Goal: Task Accomplishment & Management: Complete application form

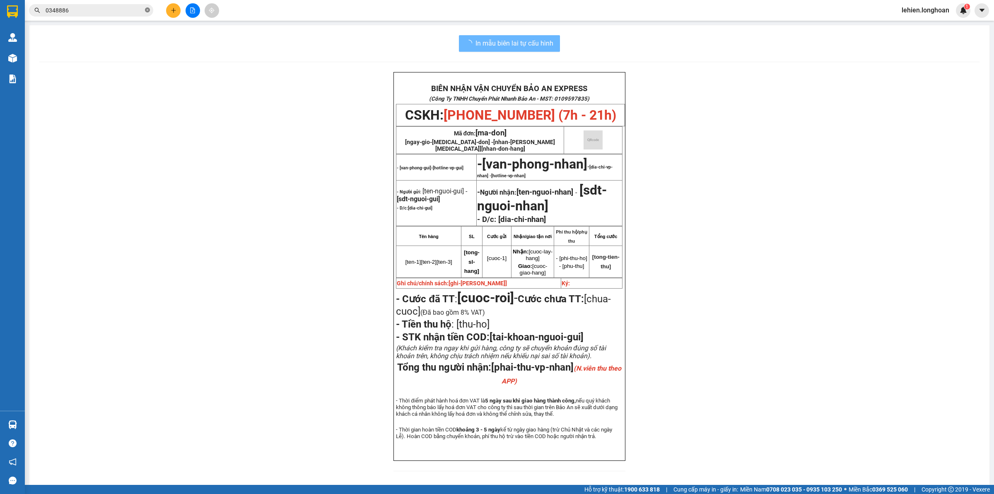
click at [150, 8] on icon "close-circle" at bounding box center [147, 9] width 5 height 5
paste input "0936027645"
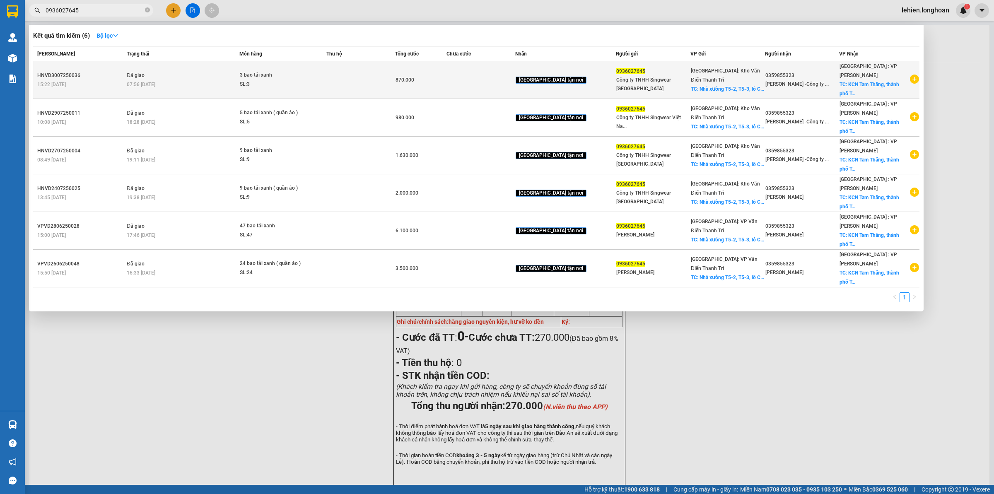
type input "0936027645"
click at [152, 65] on td "Đã giao 07:56 [DATE]" at bounding box center [182, 80] width 114 height 38
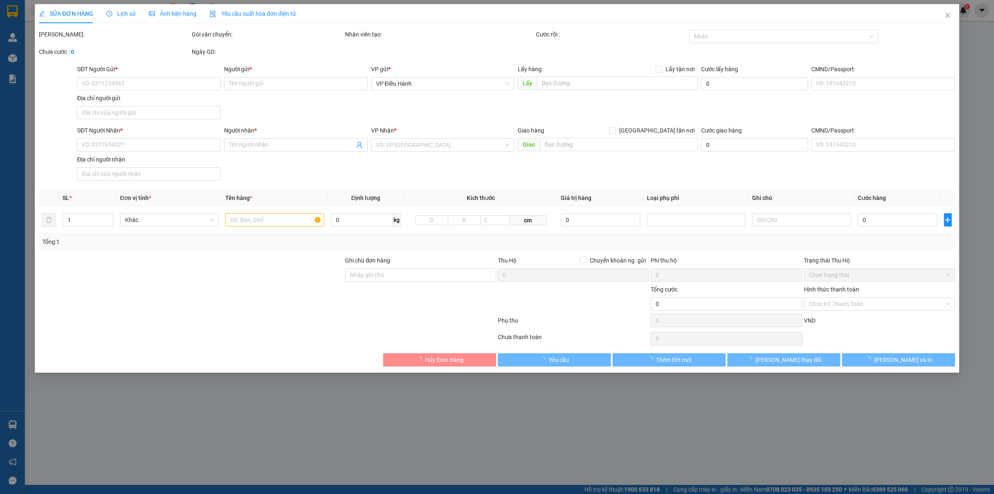
type input "0936027645"
type input "Công ty TNHH Singwear [GEOGRAPHIC_DATA]"
checkbox input "true"
type input "Nhà xưởng T5-2, T5-3, lô CN5, cụm công nghiệp [GEOGRAPHIC_DATA], xã [GEOGRAPHIC…"
type input "0359855323"
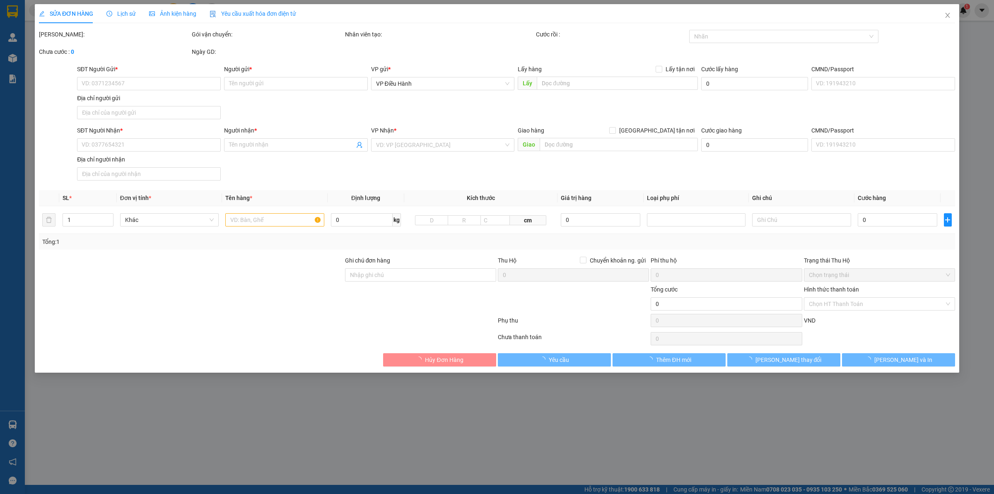
type input "[PERSON_NAME] Hiếu -Công ty CFVN"
checkbox input "true"
type input "KCN [GEOGRAPHIC_DATA], thành phố [GEOGRAPHIC_DATA], tỉnh [GEOGRAPHIC_DATA]"
type input "870.000"
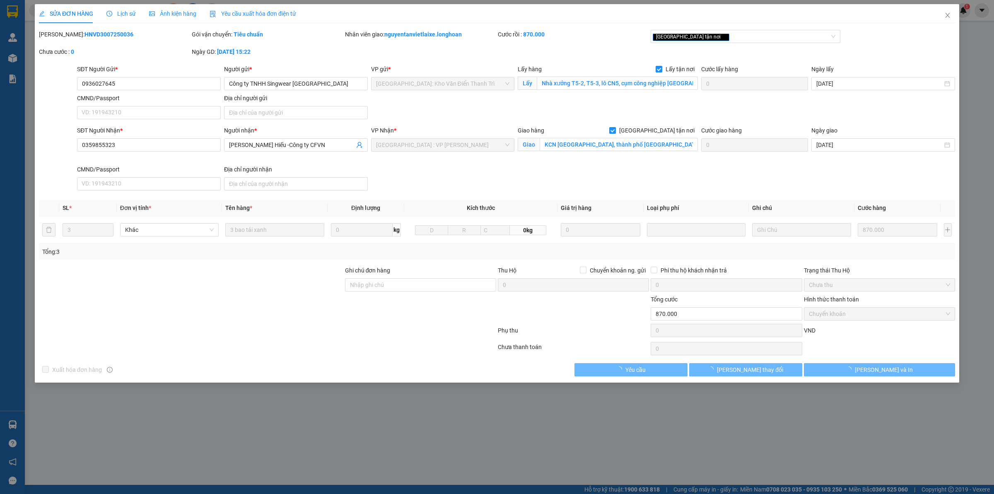
click at [126, 17] on span "Lịch sử" at bounding box center [120, 13] width 29 height 7
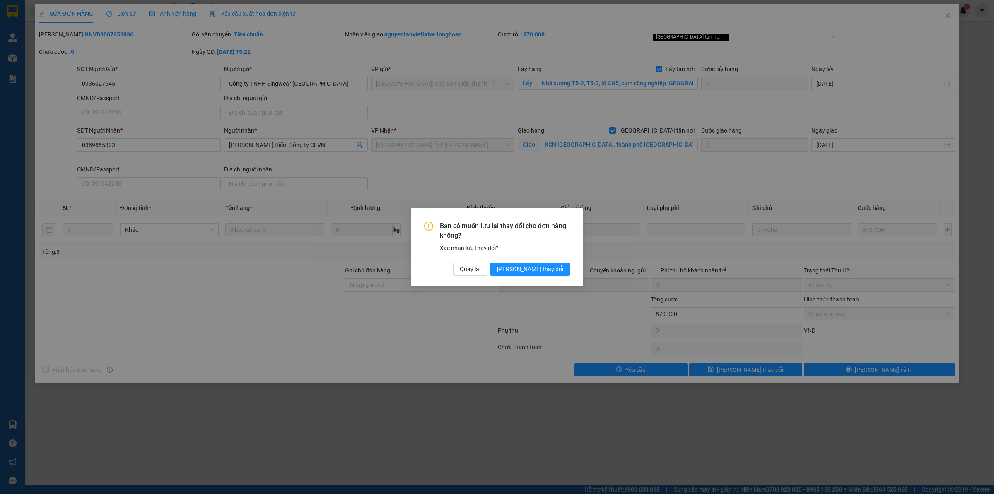
click at [556, 257] on div "Bạn có muốn lưu lại thay đổi cho đơn hàng không? Xác nhận lưu thay đổi? Quay lạ…" at bounding box center [497, 249] width 146 height 54
click at [554, 265] on span "[PERSON_NAME] thay đổi" at bounding box center [530, 269] width 66 height 9
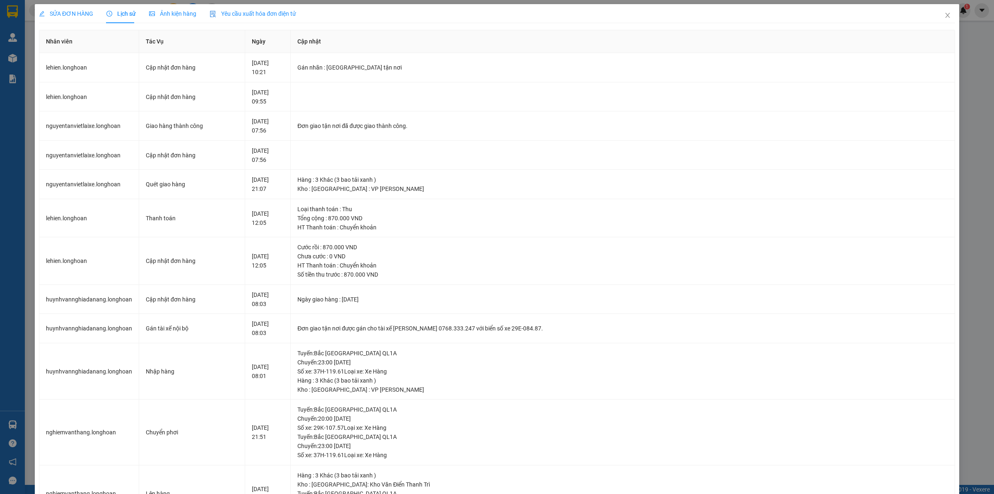
click at [56, 17] on span "SỬA ĐƠN HÀNG" at bounding box center [66, 13] width 54 height 7
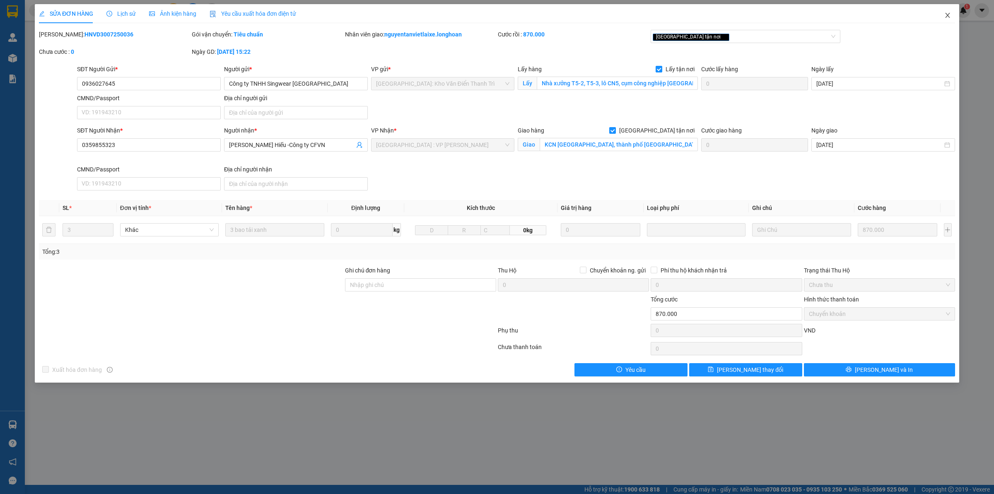
drag, startPoint x: 951, startPoint y: 18, endPoint x: 765, endPoint y: 20, distance: 185.6
click at [949, 19] on icon "close" at bounding box center [947, 15] width 7 height 7
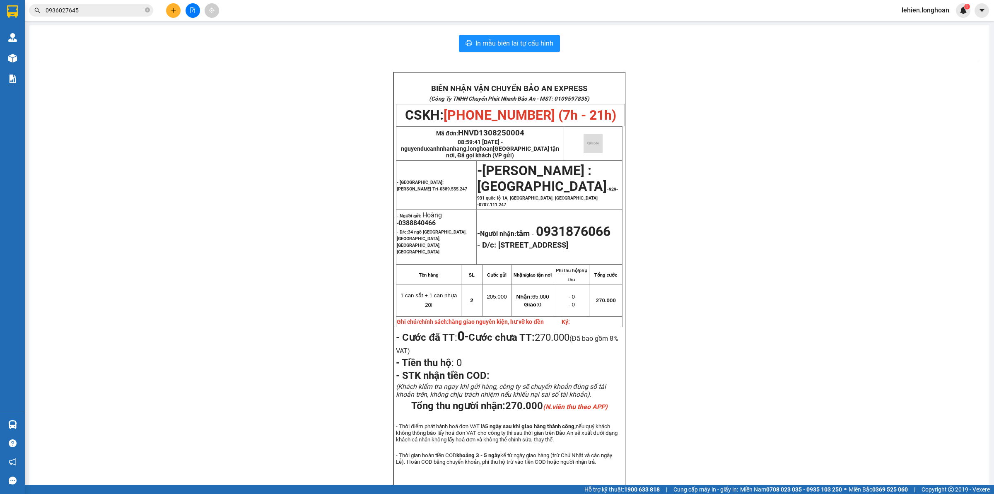
click at [110, 12] on input "0936027645" at bounding box center [95, 10] width 98 height 9
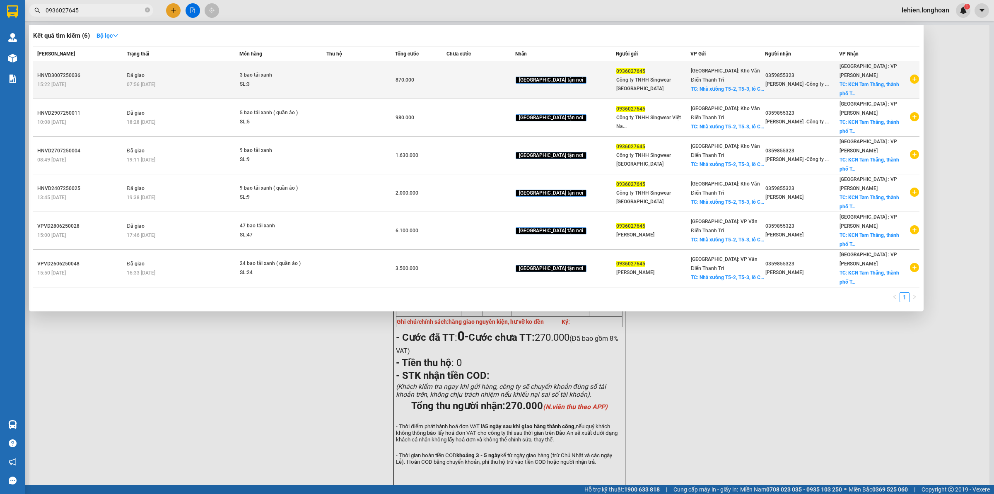
click at [142, 73] on span "Đã giao" at bounding box center [136, 75] width 18 height 7
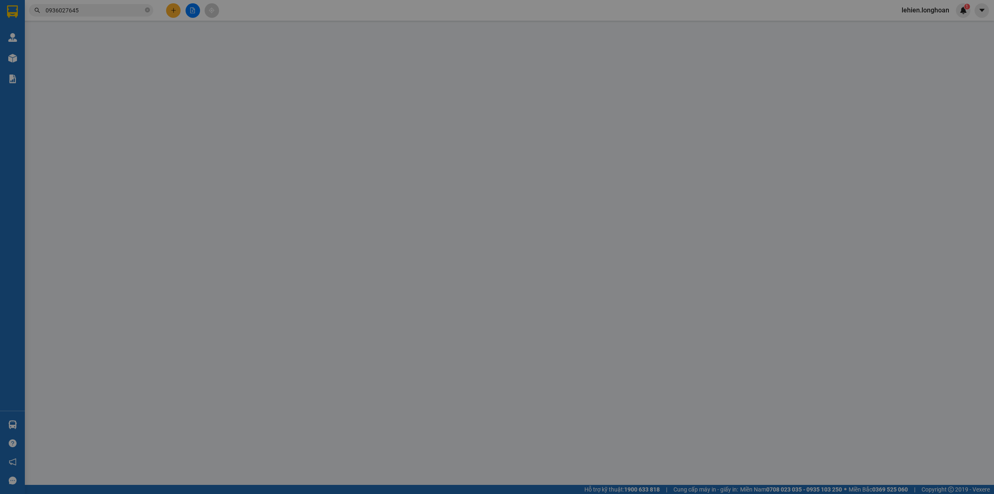
type input "0936027645"
type input "Công ty TNHH Singwear [GEOGRAPHIC_DATA]"
checkbox input "true"
type input "Nhà xưởng T5-2, T5-3, lô CN5, cụm công nghiệp [GEOGRAPHIC_DATA], xã [GEOGRAPHIC…"
type input "0359855323"
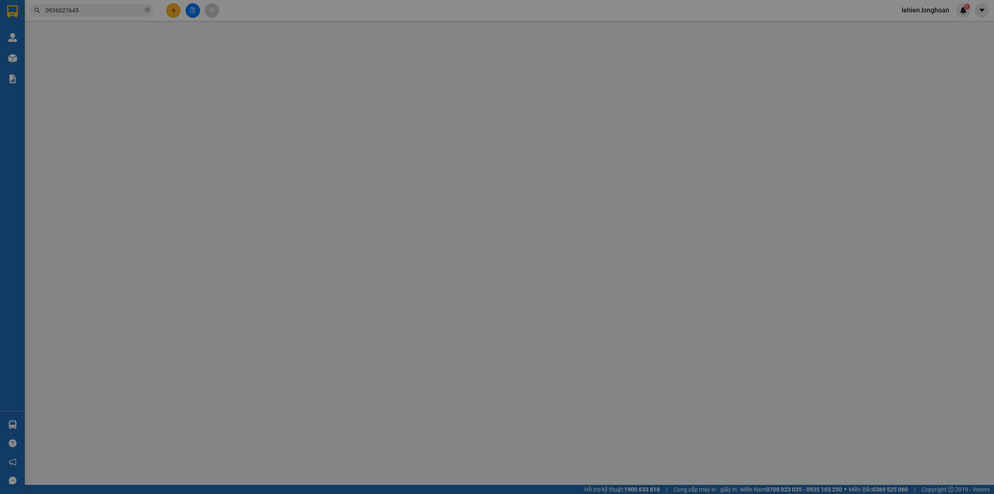
type input "[PERSON_NAME] Hiếu -Công ty CFVN"
checkbox input "true"
type input "KCN [GEOGRAPHIC_DATA], thành phố [GEOGRAPHIC_DATA], tỉnh [GEOGRAPHIC_DATA]"
type input "870.000"
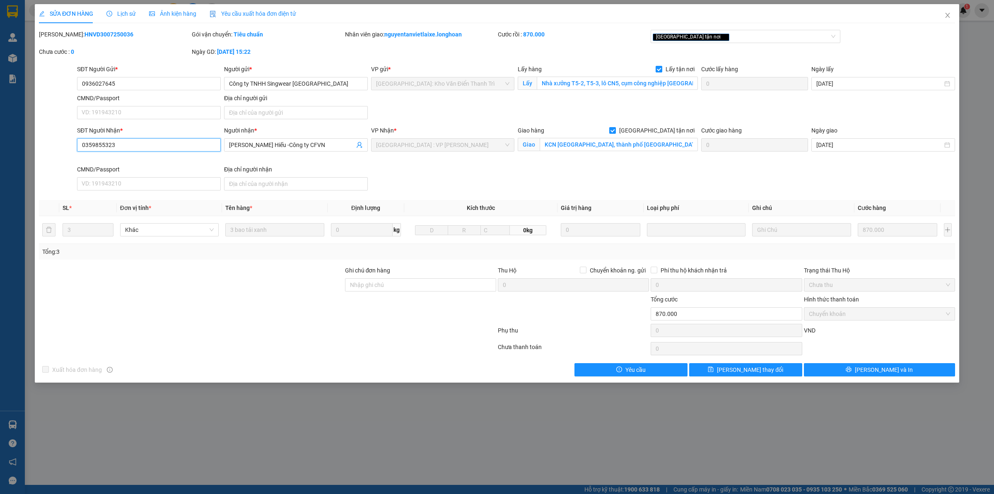
drag, startPoint x: 127, startPoint y: 143, endPoint x: 0, endPoint y: 143, distance: 127.2
click at [0, 143] on div "SỬA ĐƠN HÀNG Lịch sử Ảnh kiện hàng Yêu cầu xuất hóa đơn điện tử Total Paid Fee …" at bounding box center [497, 247] width 994 height 494
click at [947, 10] on span "Close" at bounding box center [947, 15] width 23 height 23
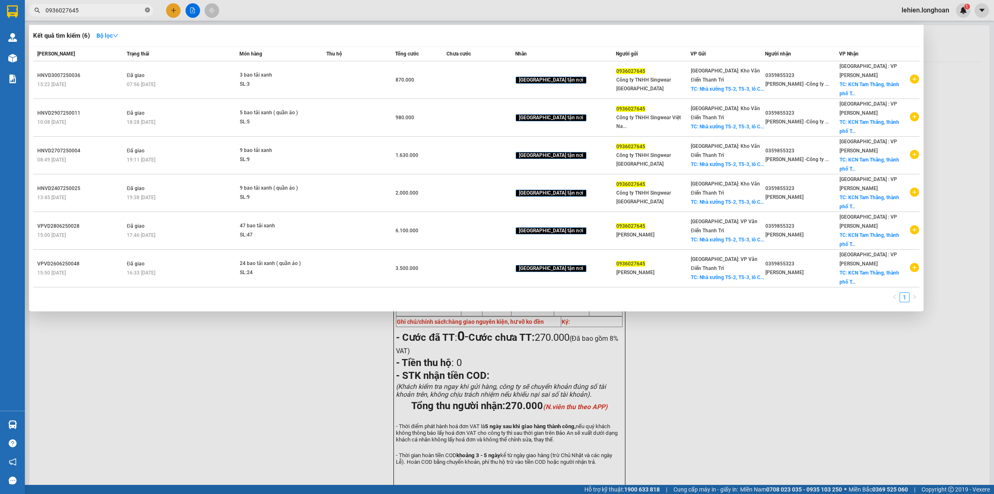
click at [148, 9] on icon "close-circle" at bounding box center [147, 9] width 5 height 5
paste input "0359855323"
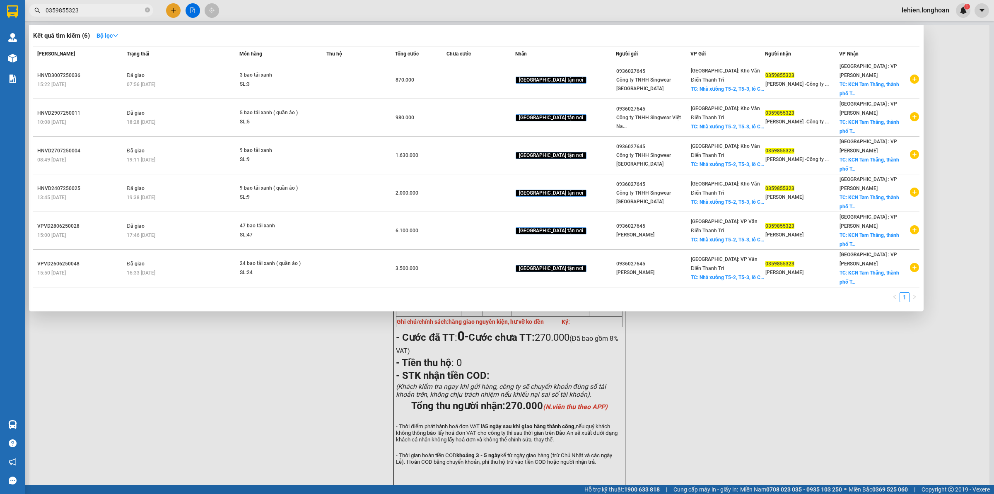
type input "0359855323"
click at [149, 10] on icon "close-circle" at bounding box center [147, 9] width 5 height 5
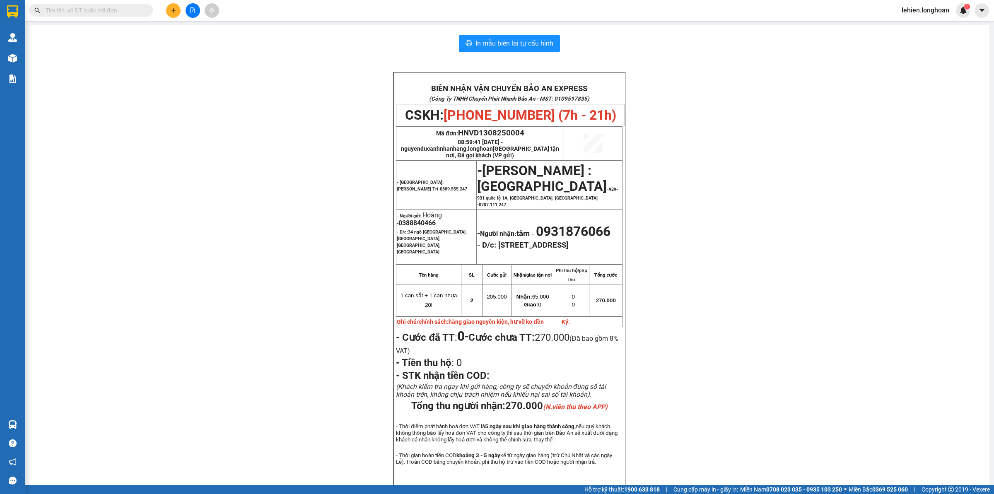
paste input "0946255668"
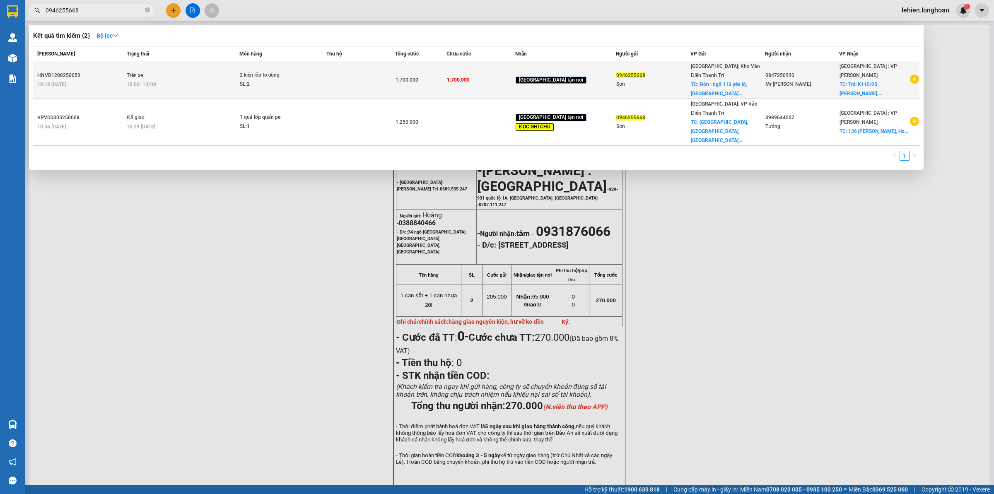
type input "0946255668"
click at [351, 84] on td at bounding box center [360, 80] width 69 height 38
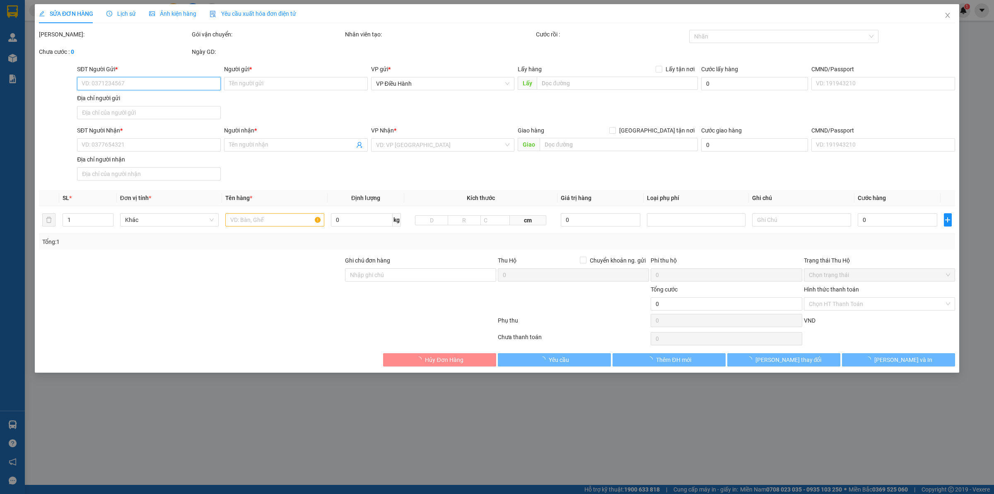
type input "0946255668"
type input "Sơn"
checkbox input "true"
type input "Đón : ngõ 113 yên lộ, [GEOGRAPHIC_DATA], [GEOGRAPHIC_DATA]"
type input "0847250990"
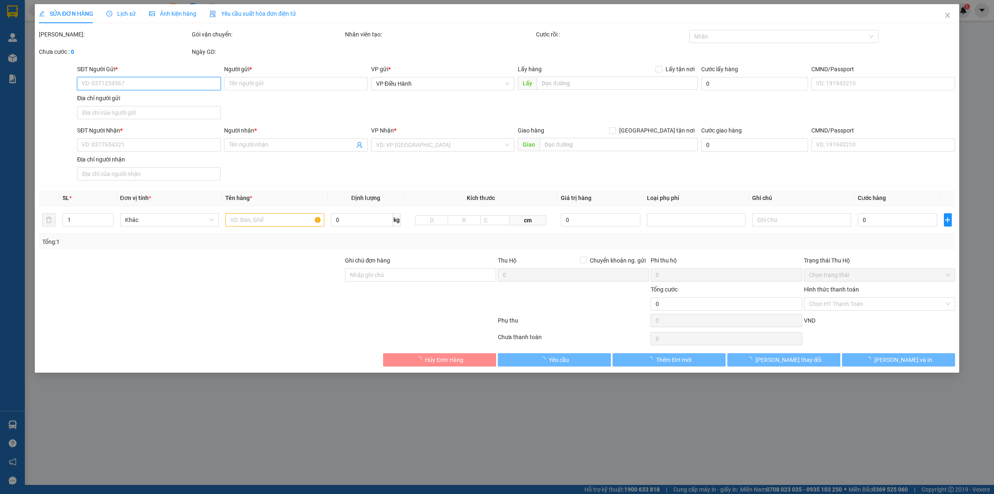
type input "Mr [PERSON_NAME]"
checkbox input "true"
type input "Trả: K115/25 [PERSON_NAME], [GEOGRAPHIC_DATA]"
type input "1.700.000"
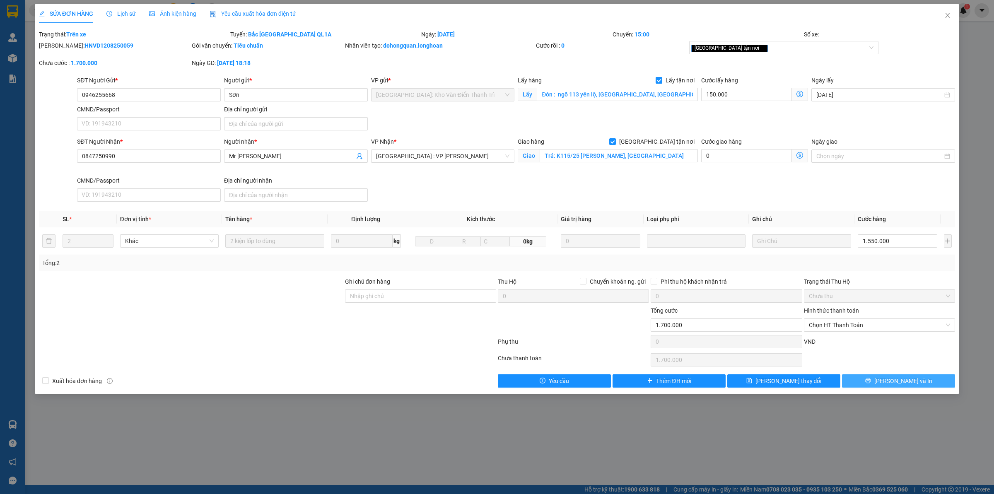
click at [865, 379] on button "[PERSON_NAME] và In" at bounding box center [898, 380] width 113 height 13
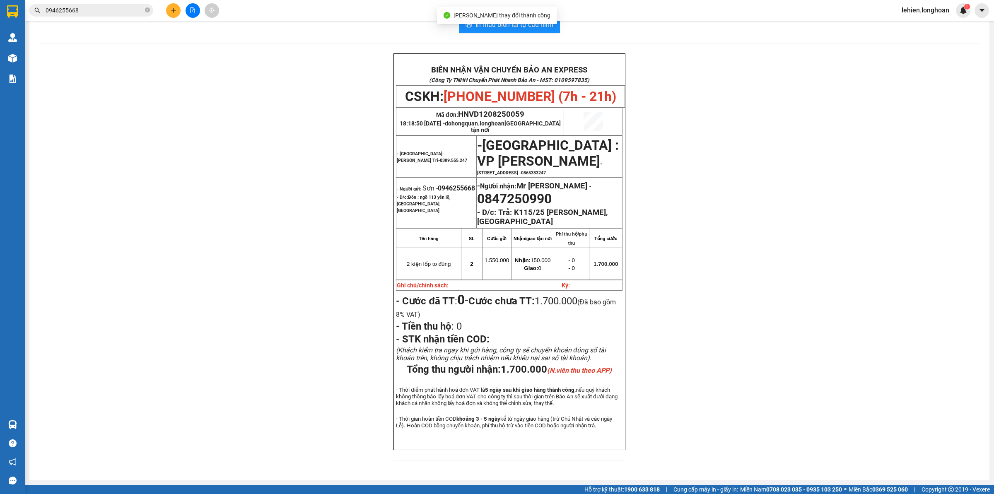
scroll to position [31, 0]
click at [145, 14] on span at bounding box center [147, 11] width 5 height 8
paste input "0352019899"
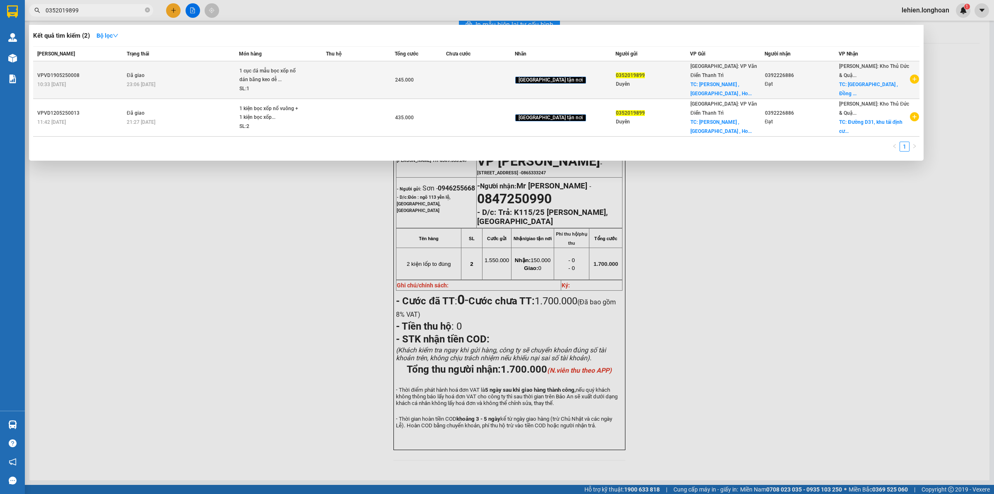
type input "0352019899"
click at [239, 63] on td "Đã giao 23:06 [DATE]" at bounding box center [182, 80] width 114 height 38
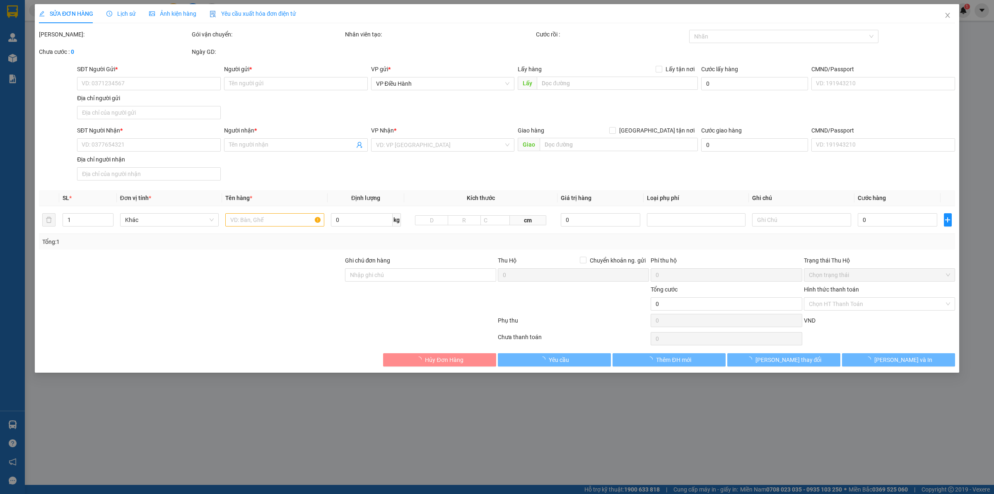
type input "0352019899"
type input "Duyên"
checkbox input "true"
type input "[PERSON_NAME] , [GEOGRAPHIC_DATA] , [GEOGRAPHIC_DATA]"
type input "65.000"
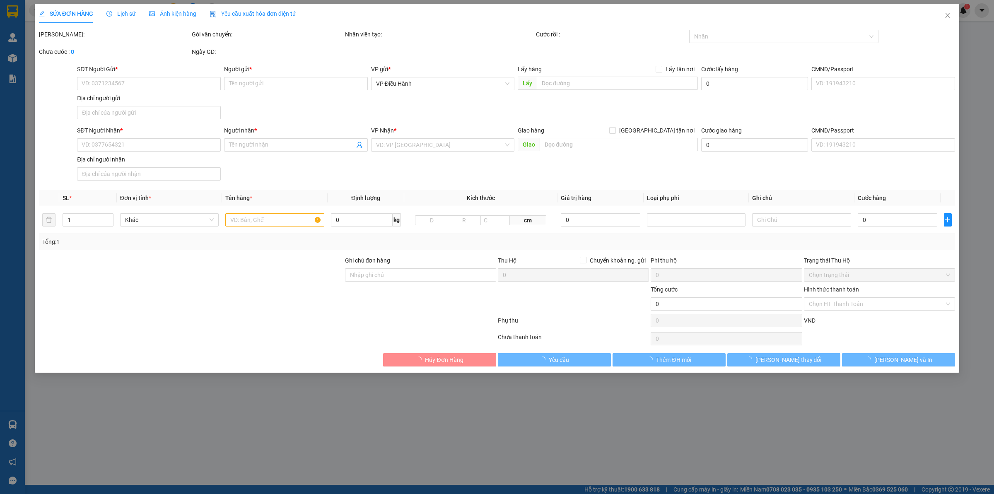
type input "0392226886"
type input "Đạt"
checkbox input "true"
type input "[GEOGRAPHIC_DATA] , [GEOGRAPHIC_DATA]"
type input "hàng giao nguyên kiện, hư vỡ ko đền"
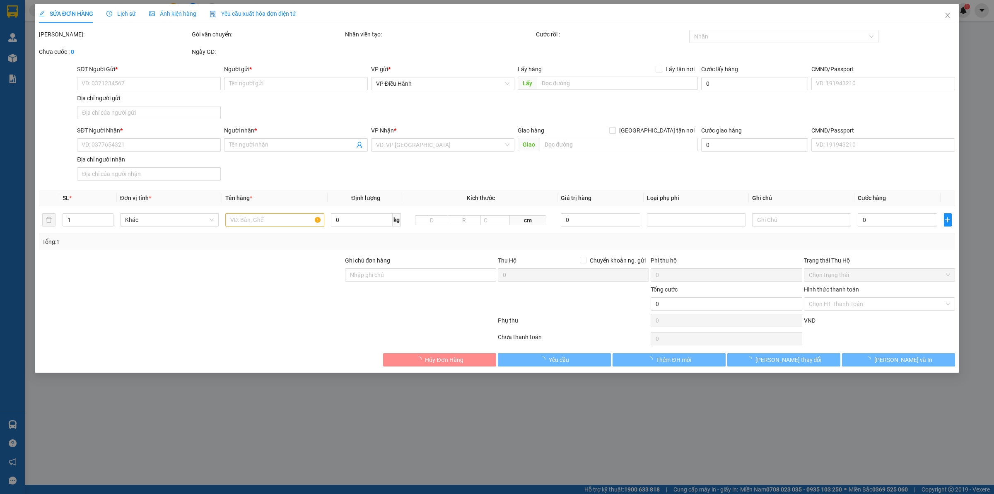
type input "245.000"
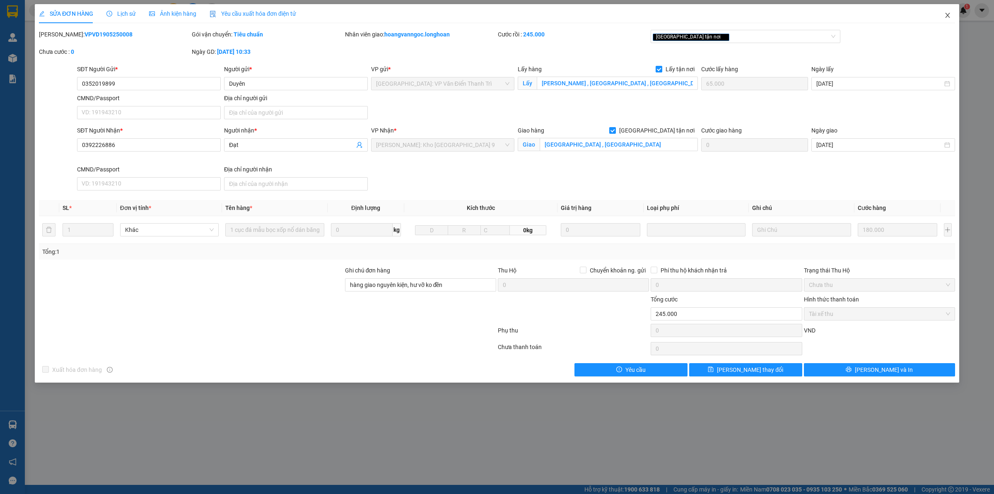
click at [955, 17] on span "Close" at bounding box center [947, 15] width 23 height 23
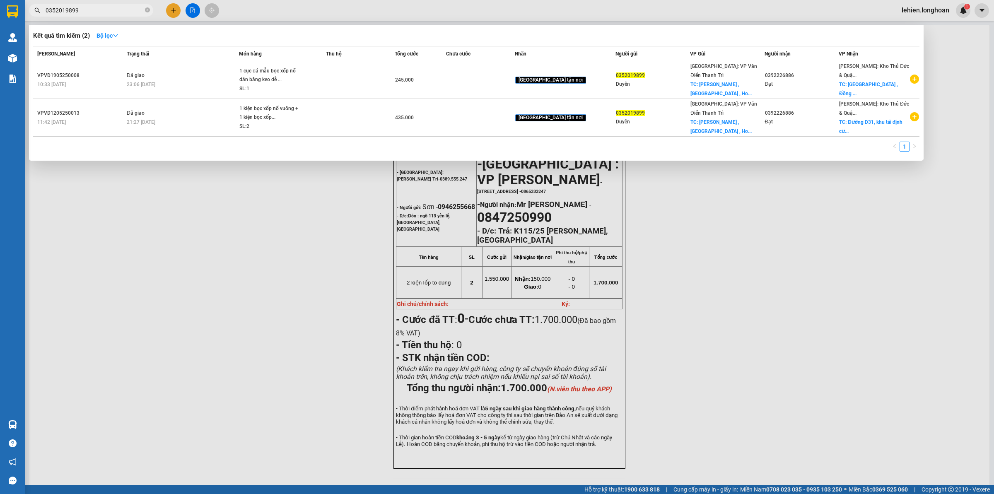
click at [144, 10] on span "0352019899" at bounding box center [91, 10] width 124 height 12
click at [148, 14] on span at bounding box center [147, 11] width 5 height 8
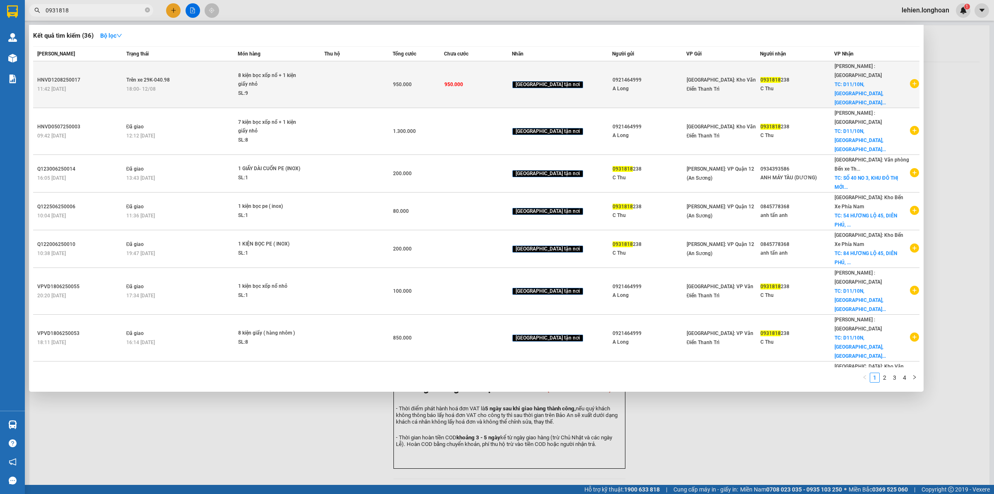
type input "0931818"
click at [190, 67] on td "Trên xe 29K-040.98 18:00 [DATE]" at bounding box center [181, 84] width 114 height 47
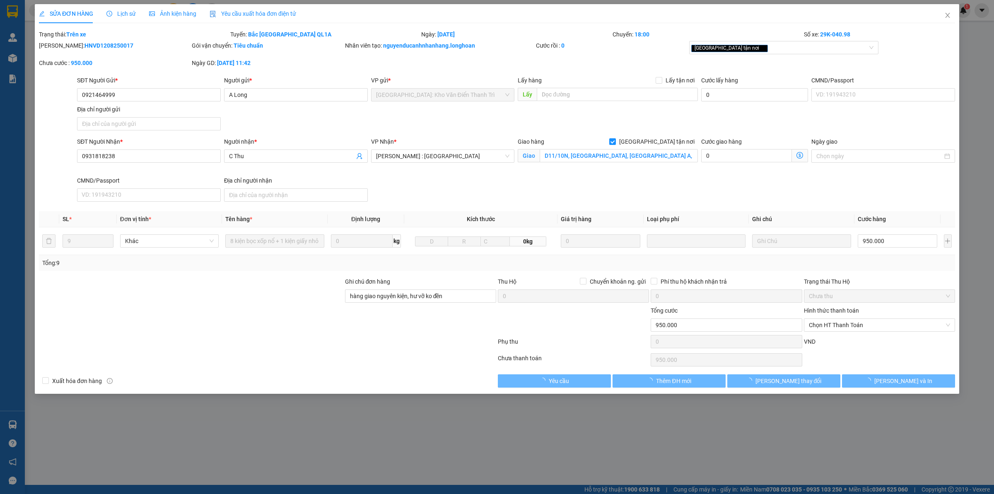
type input "0921464999"
type input "A Long"
type input "0931818238"
type input "C Thu"
checkbox input "true"
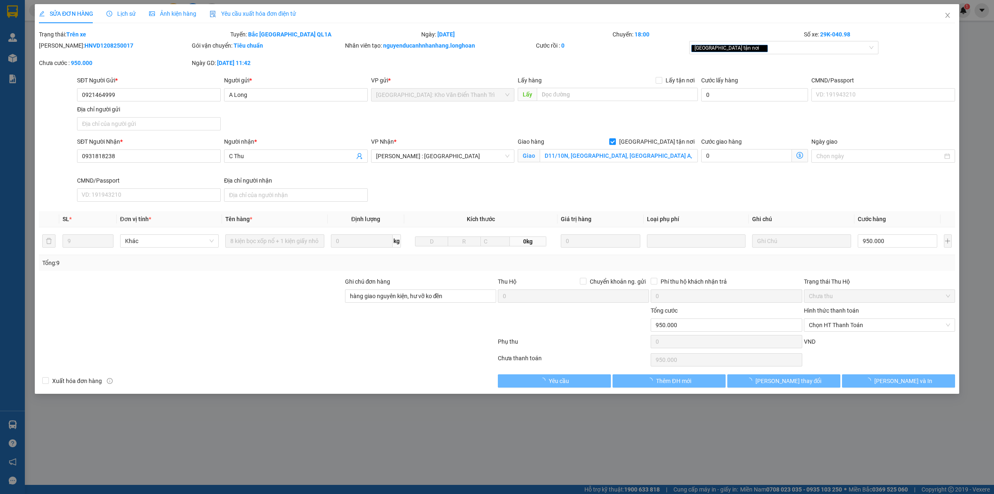
type input "D11/10N, [GEOGRAPHIC_DATA], [GEOGRAPHIC_DATA] A, [GEOGRAPHIC_DATA], [GEOGRAPHIC…"
type input "hàng giao nguyên kiện, hư vỡ ko đền"
type input "950.000"
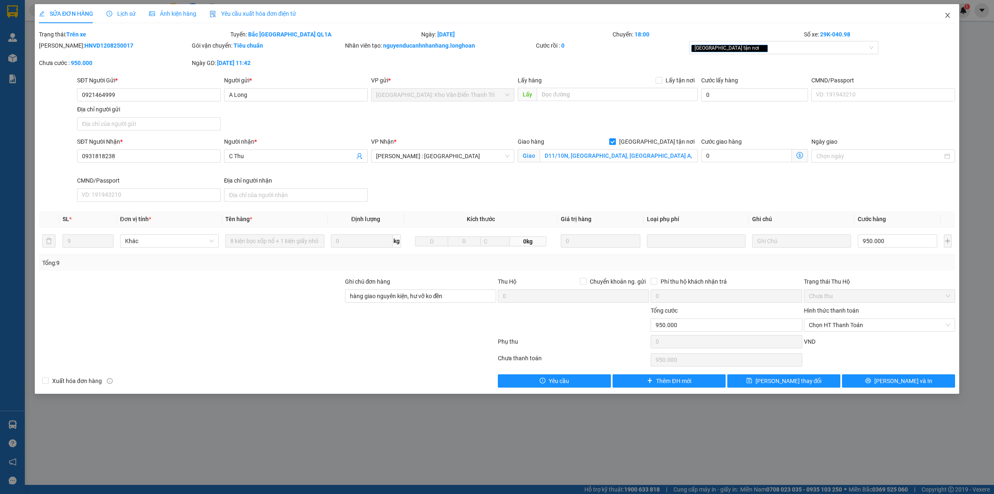
click at [947, 7] on span "Close" at bounding box center [947, 15] width 23 height 23
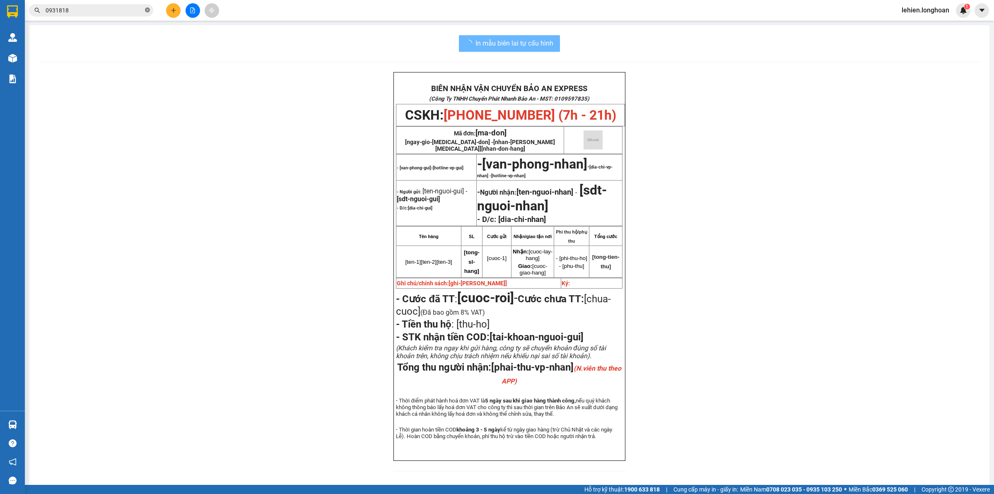
click at [147, 7] on icon "close-circle" at bounding box center [147, 9] width 5 height 5
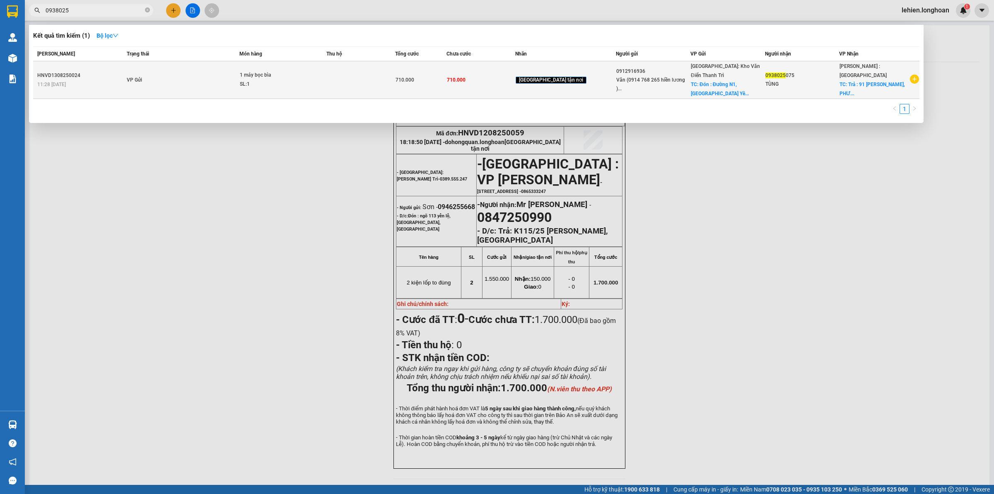
type input "0938025"
click at [270, 75] on div "1 máy bọc bìa" at bounding box center [271, 75] width 62 height 9
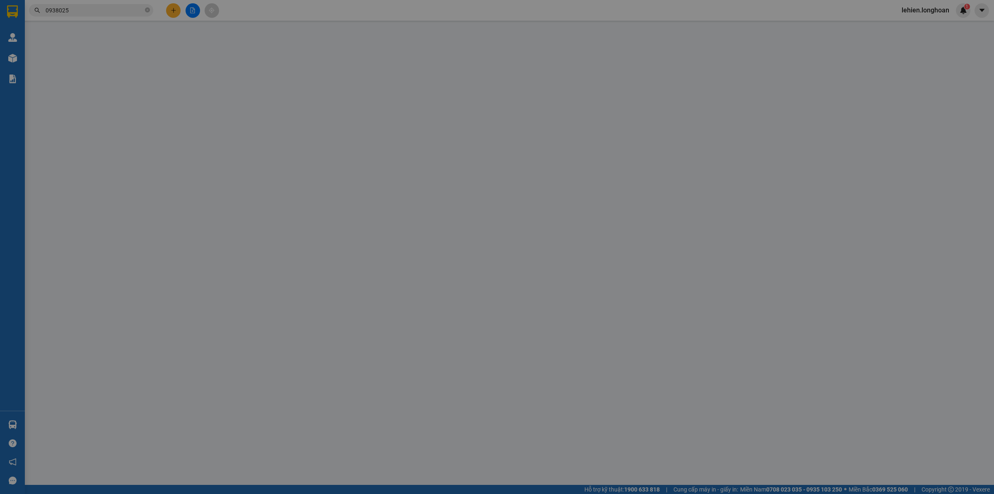
type input "0912916936"
type input "Văn (0914 768 265 hiền lương )"
checkbox input "true"
type input "Đón : [GEOGRAPHIC_DATA], Khu CN [GEOGRAPHIC_DATA], xã [GEOGRAPHIC_DATA], [GEOGR…"
type input "0938025075"
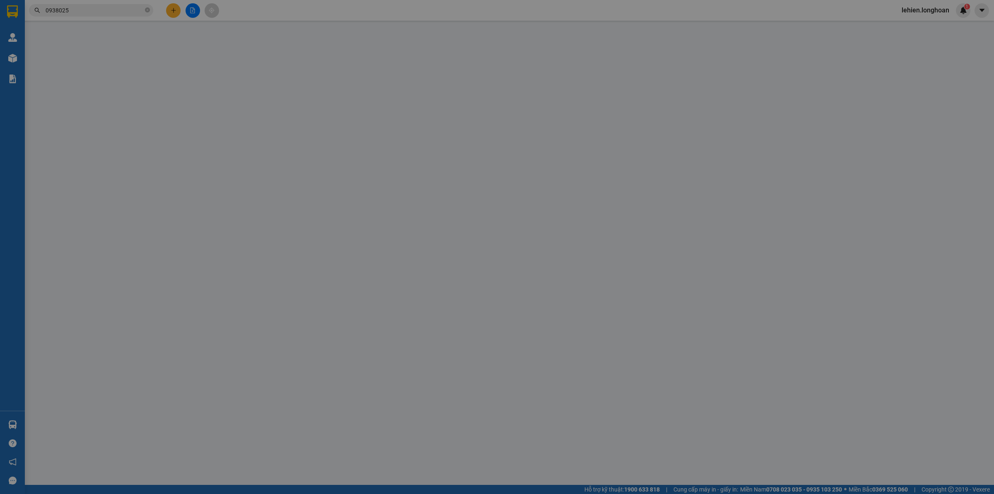
type input "TÙNG"
checkbox input "true"
type input "Trả : [STREET_ADDRESS]. TP HCM"
type input "hàng nhận giao nguyên kiện, hư bể không đền giá trị hàng"
type input "710.000"
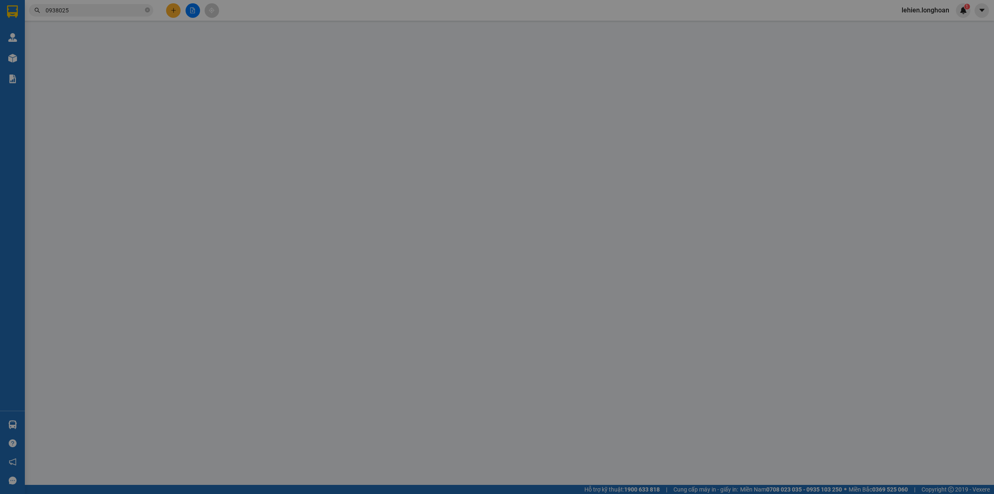
type input "710.000"
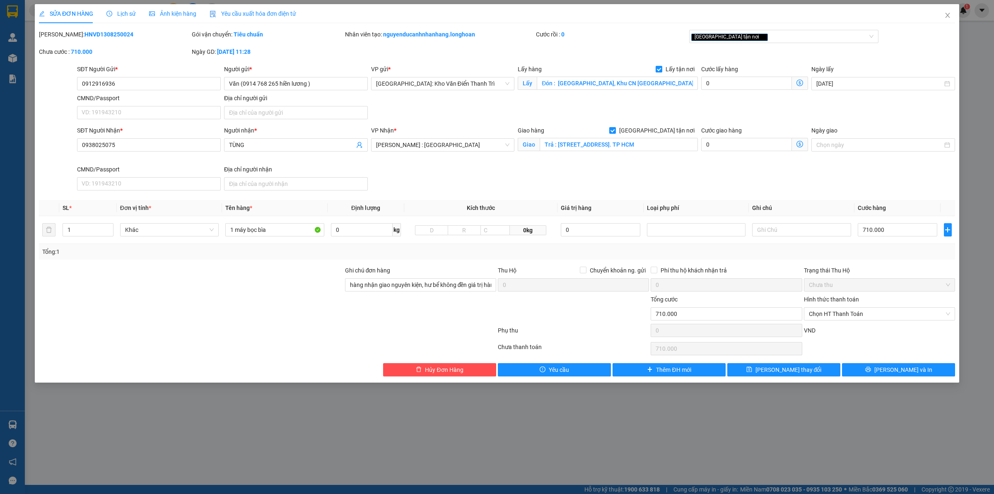
click at [961, 17] on div "SỬA ĐƠN HÀNG Lịch sử Ảnh kiện hàng Yêu cầu xuất hóa đơn điện tử Total Paid Fee …" at bounding box center [497, 247] width 994 height 494
click at [949, 9] on span "Close" at bounding box center [947, 15] width 23 height 23
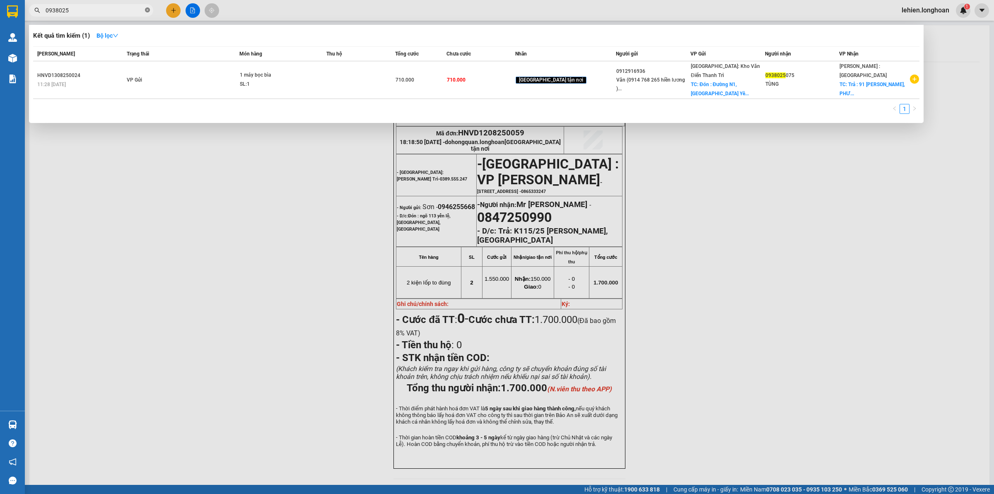
click at [145, 11] on icon "close-circle" at bounding box center [147, 9] width 5 height 5
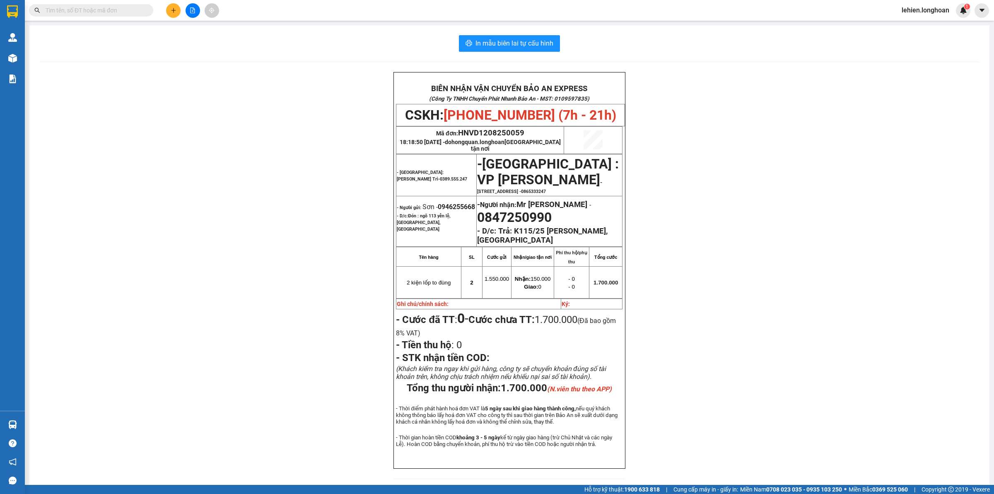
paste input "HNVD1308250024"
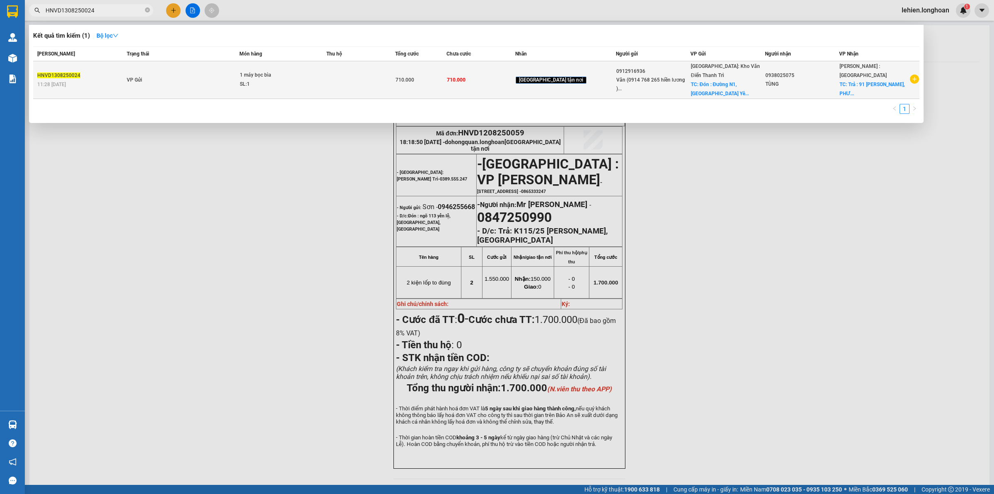
type input "HNVD1308250024"
click at [255, 66] on td "1 máy bọc bìa SL: 1" at bounding box center [282, 80] width 87 height 38
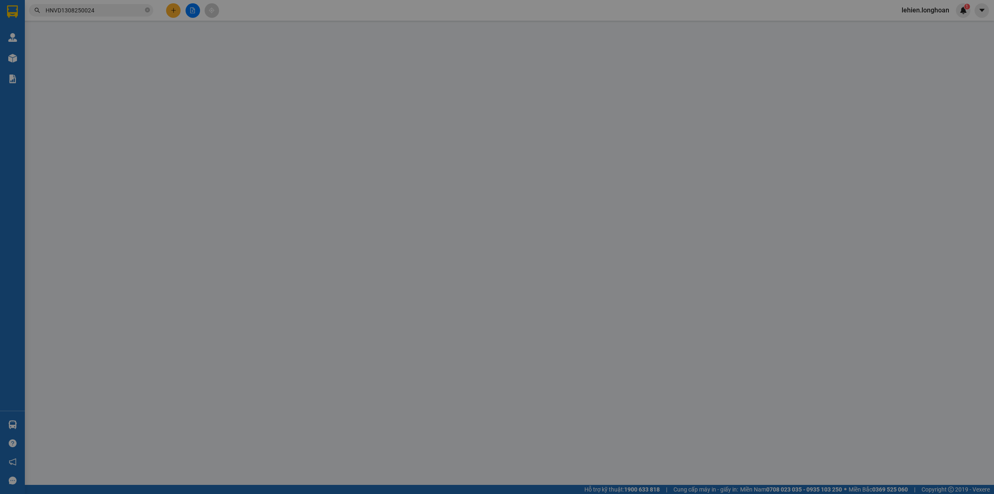
click at [256, 70] on div "Người gửi *" at bounding box center [296, 69] width 144 height 9
click at [256, 77] on input "Người gửi *" at bounding box center [296, 83] width 144 height 13
type input "0912916936"
type input "Văn (0914 768 265 hiền lương )"
checkbox input "true"
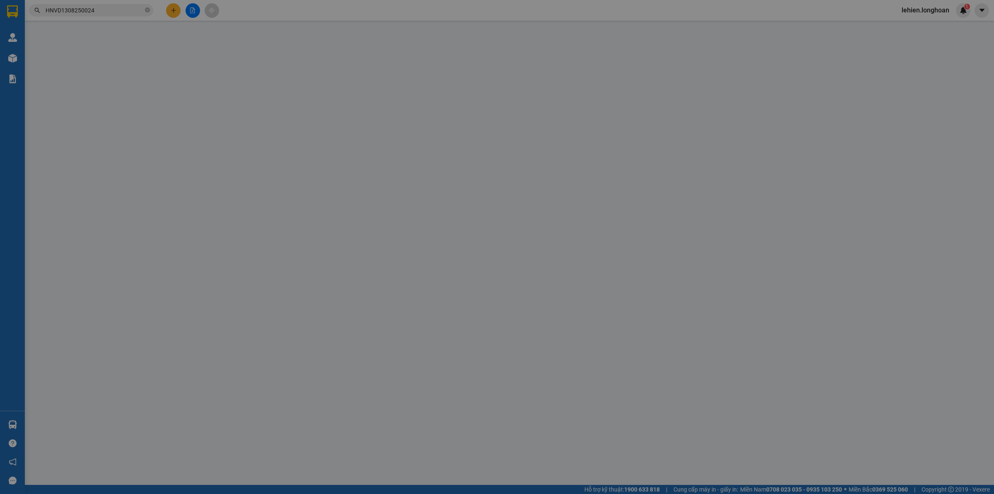
type input "Đón : [GEOGRAPHIC_DATA], Khu CN [GEOGRAPHIC_DATA], xã [GEOGRAPHIC_DATA], [GEOGR…"
type input "0938025075"
type input "TÙNG"
checkbox input "true"
type input "Trả : [STREET_ADDRESS]. TP HCM"
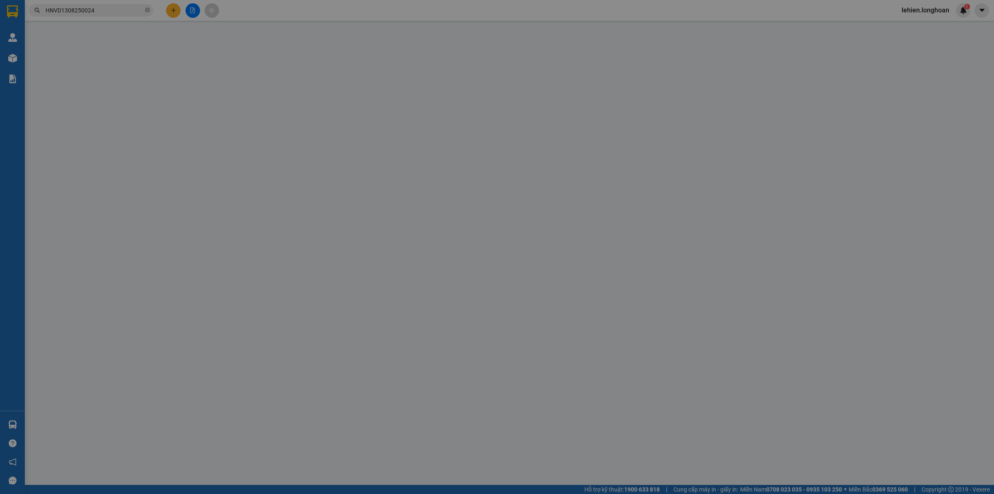
type input "hàng nhận giao nguyên kiện, hư bể không đền giá trị hàng"
type input "710.000"
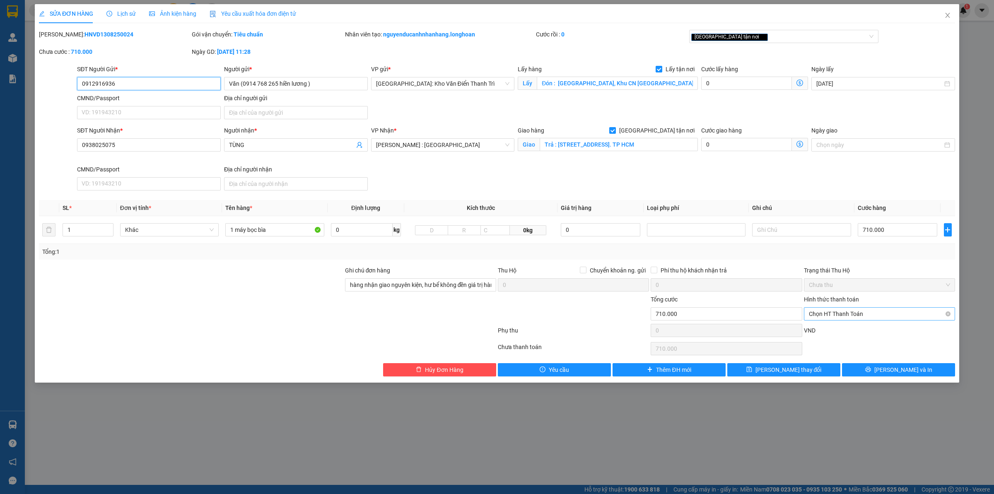
click at [887, 319] on span "Chọn HT Thanh Toán" at bounding box center [879, 314] width 141 height 12
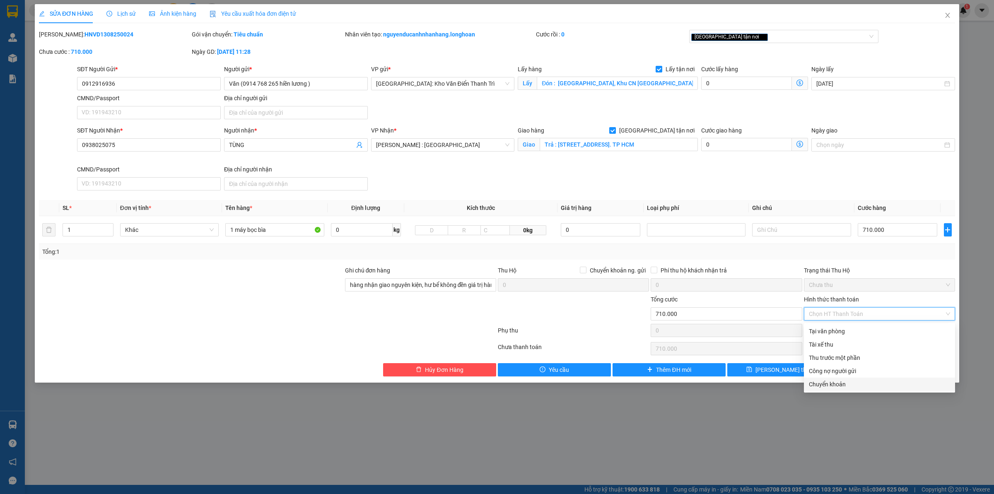
click at [846, 386] on div "Chuyển khoản" at bounding box center [879, 384] width 141 height 9
type input "0"
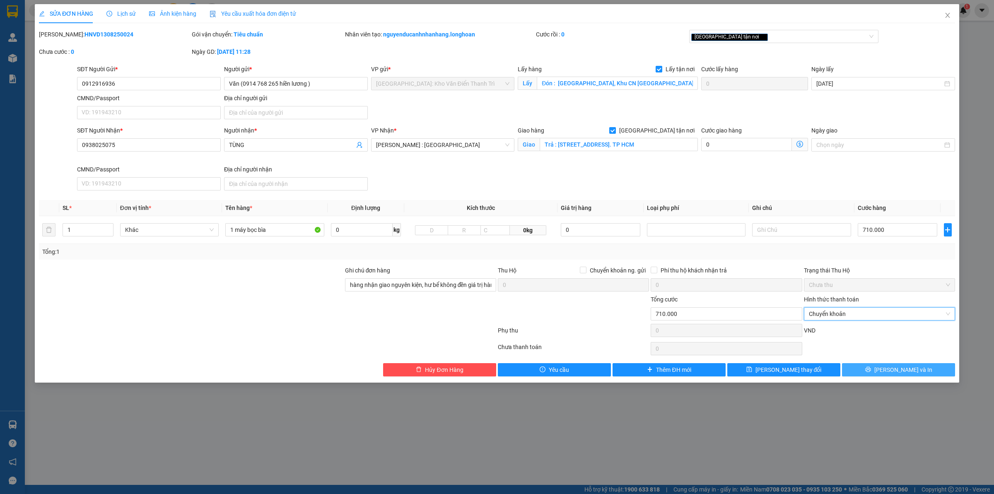
click at [871, 371] on icon "printer" at bounding box center [868, 370] width 6 height 6
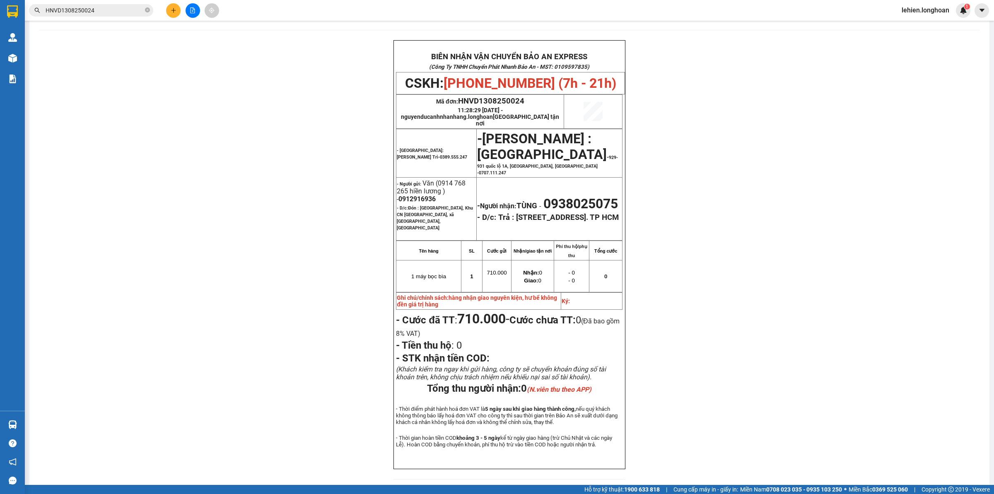
scroll to position [34, 0]
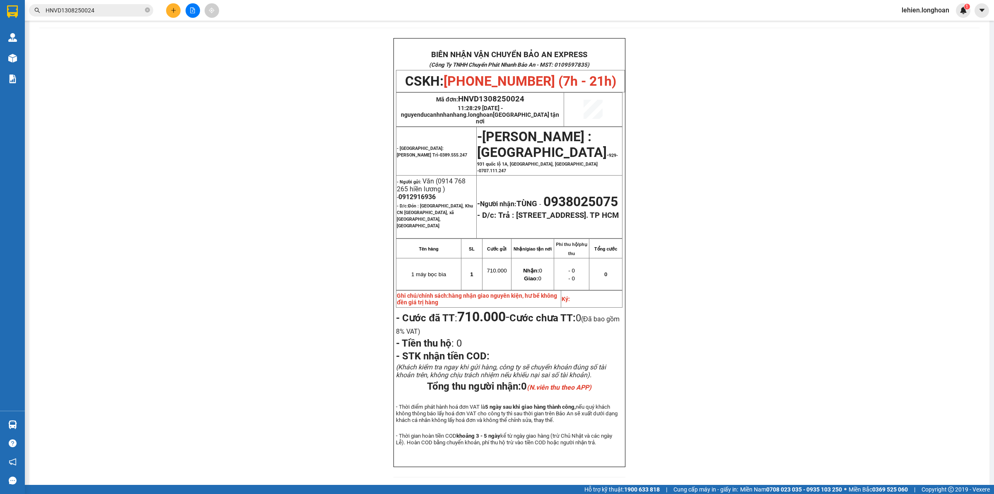
click at [101, 7] on input "HNVD1308250024" at bounding box center [95, 10] width 98 height 9
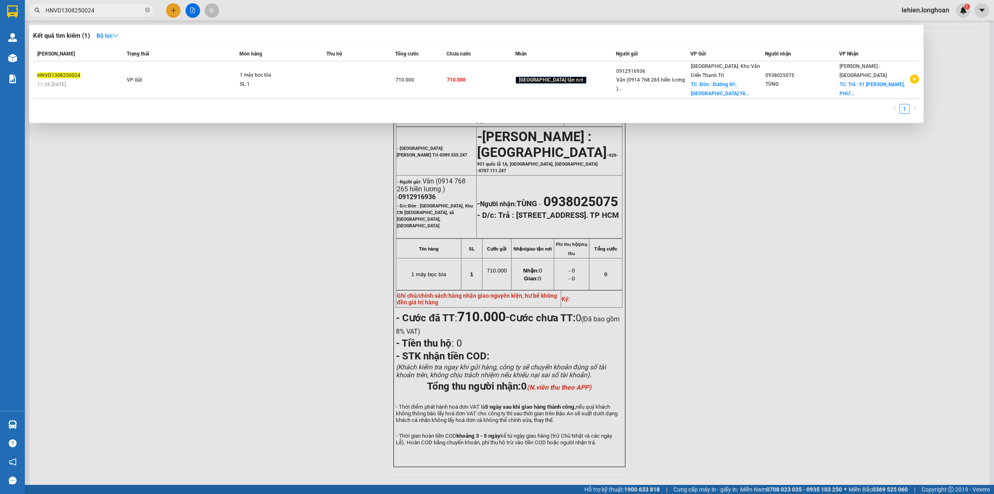
drag, startPoint x: 108, startPoint y: 5, endPoint x: 40, endPoint y: 7, distance: 67.6
click at [40, 7] on span "HNVD1308250024" at bounding box center [91, 10] width 124 height 12
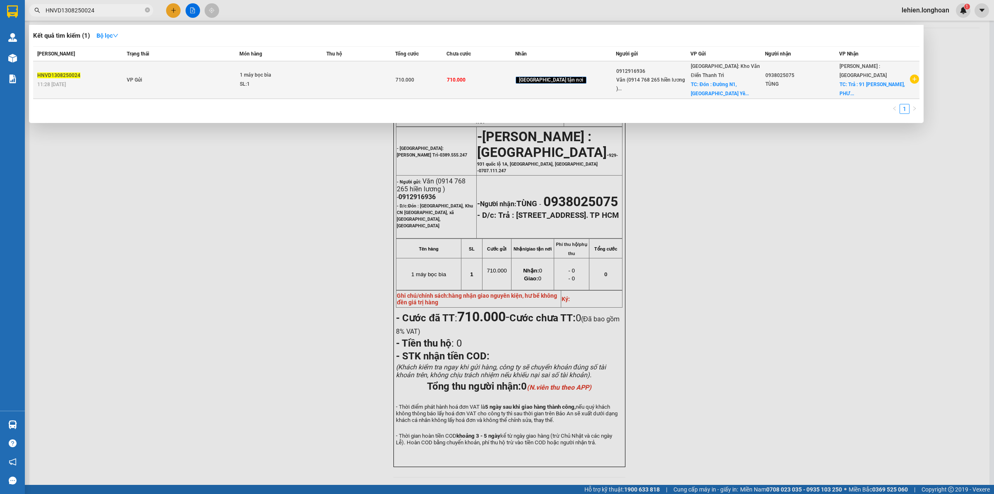
click at [216, 74] on td "VP Gửi" at bounding box center [182, 80] width 114 height 38
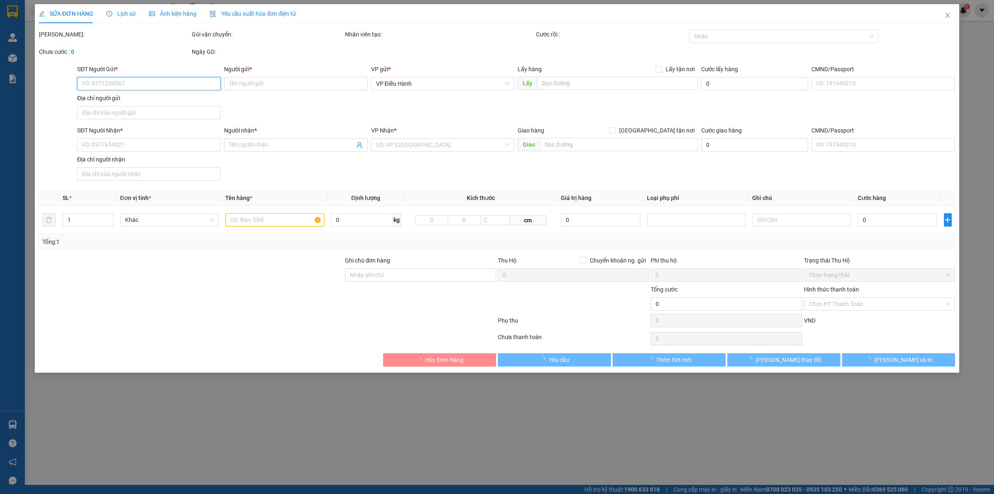
type input "0912916936"
type input "Văn (0914 768 265 hiền lương )"
checkbox input "true"
type input "Đón : [GEOGRAPHIC_DATA], Khu CN [GEOGRAPHIC_DATA], xã [GEOGRAPHIC_DATA], [GEOGR…"
type input "0938025075"
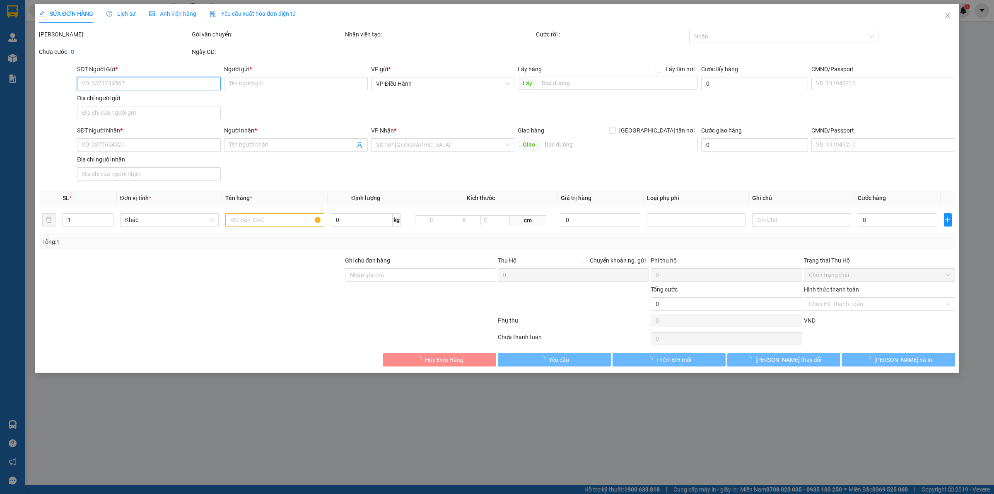
type input "TÙNG"
checkbox input "true"
type input "Trả : [STREET_ADDRESS]. TP HCM"
type input "hàng nhận giao nguyên kiện, hư bể không đền giá trị hàng"
type input "710.000"
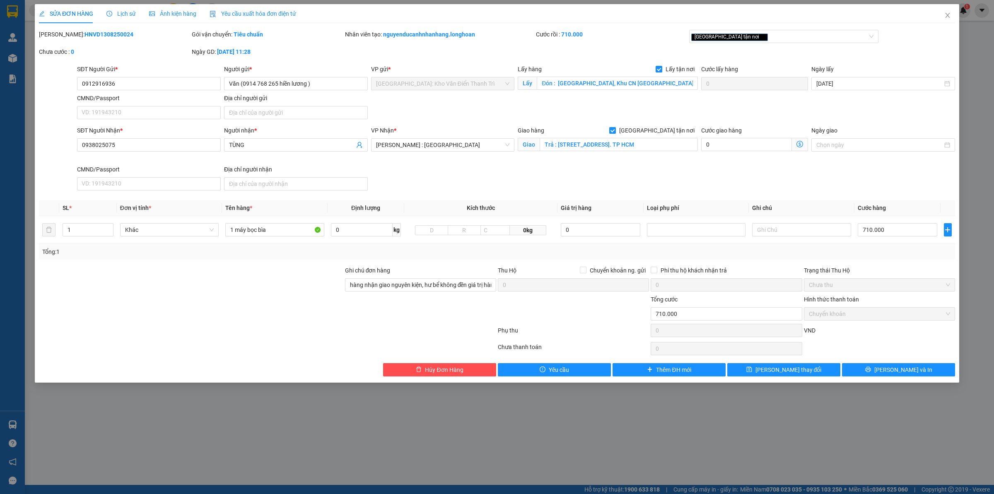
click at [129, 15] on span "Lịch sử" at bounding box center [120, 13] width 29 height 7
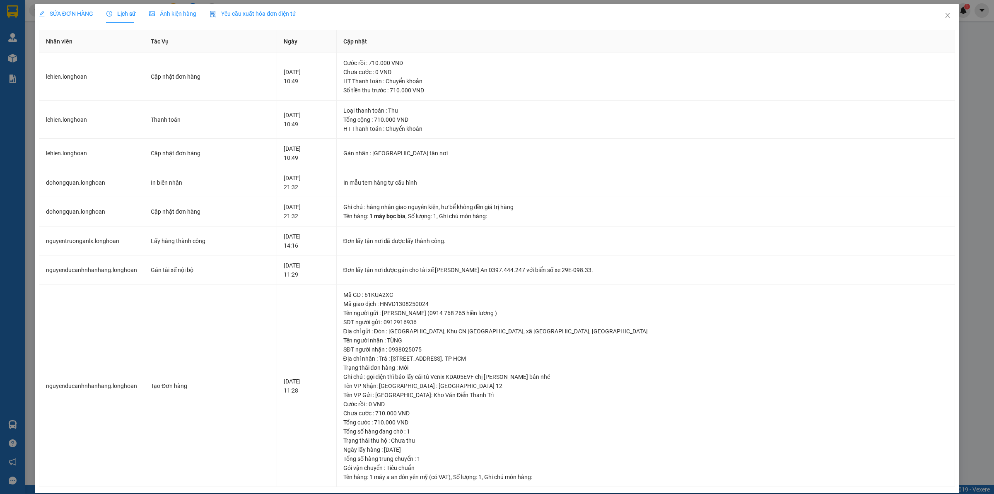
click at [77, 12] on span "SỬA ĐƠN HÀNG" at bounding box center [66, 13] width 54 height 7
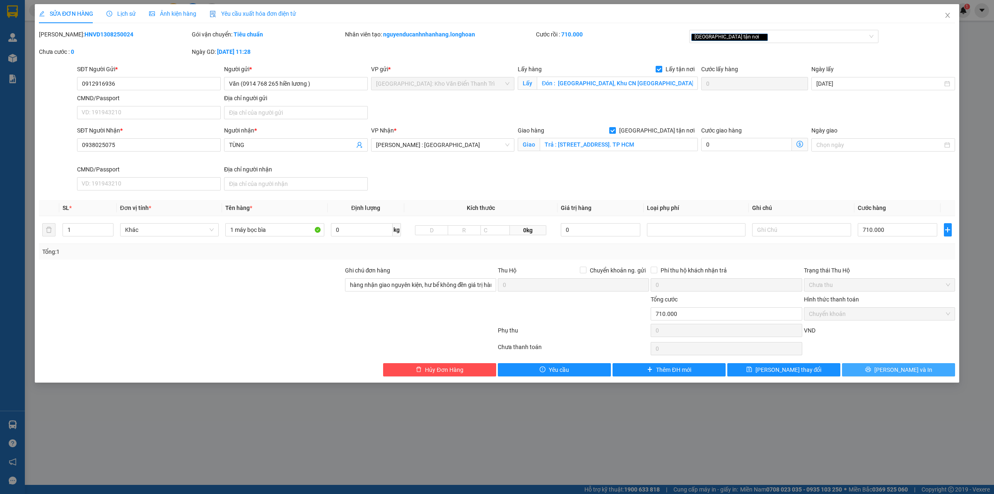
click at [867, 371] on button "[PERSON_NAME] và In" at bounding box center [898, 369] width 113 height 13
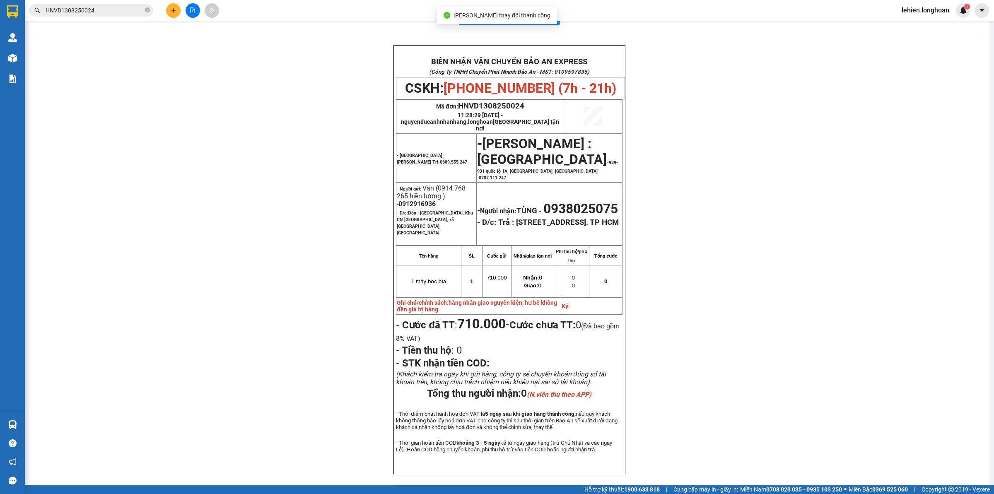
scroll to position [29, 0]
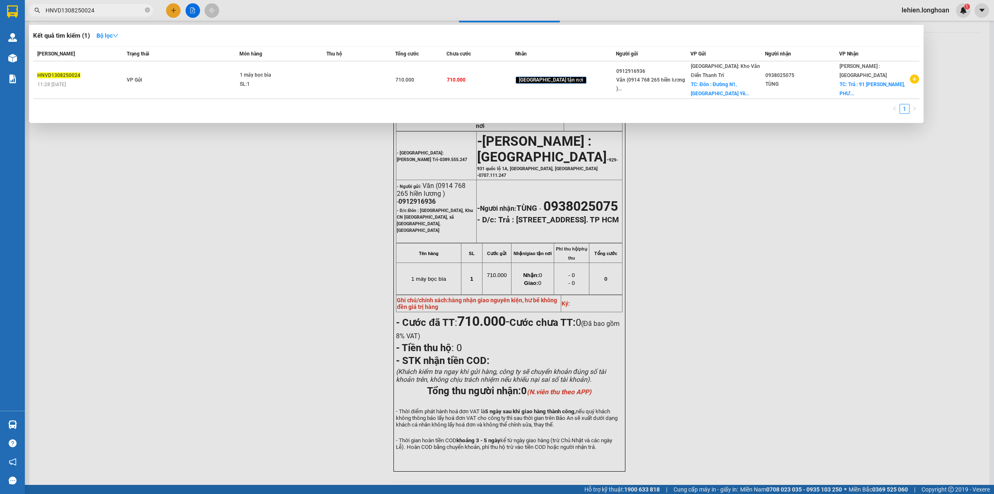
click at [117, 12] on input "HNVD1308250024" at bounding box center [95, 10] width 98 height 9
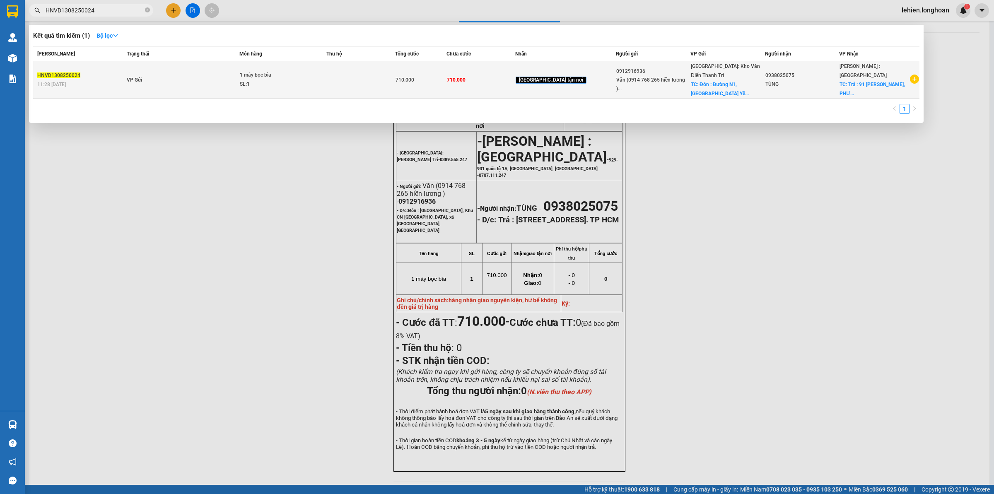
click at [174, 67] on td "VP Gửi" at bounding box center [182, 80] width 114 height 38
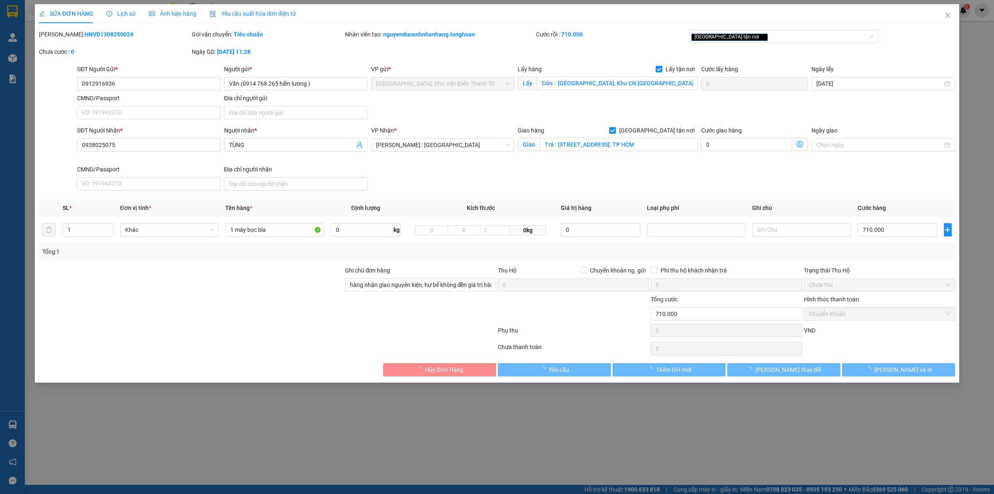
type input "0912916936"
type input "Văn (0914 768 265 hiền lương )"
checkbox input "true"
type input "Đón : [GEOGRAPHIC_DATA], Khu CN [GEOGRAPHIC_DATA], xã [GEOGRAPHIC_DATA], [GEOGR…"
type input "0938025075"
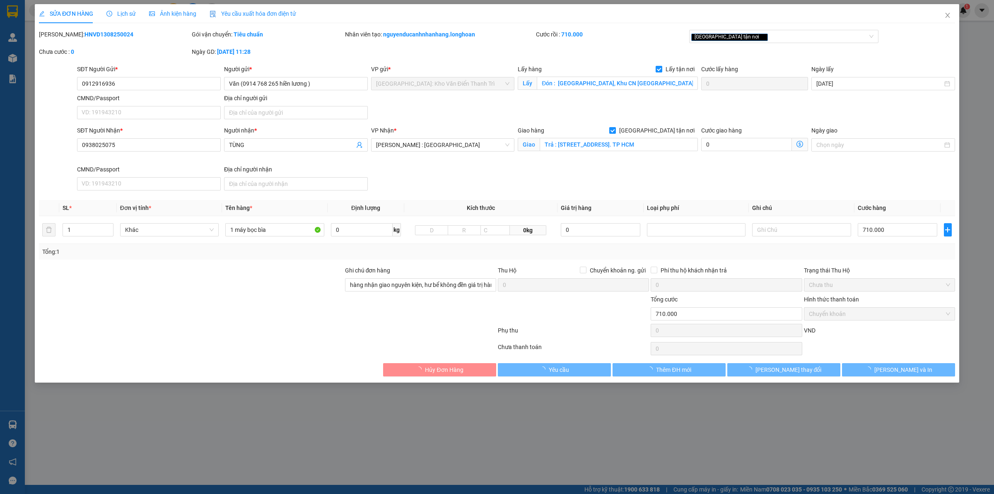
type input "TÙNG"
checkbox input "true"
type input "Trả : [STREET_ADDRESS]. TP HCM"
type input "hàng nhận giao nguyên kiện, hư bể không đền giá trị hàng"
type input "710.000"
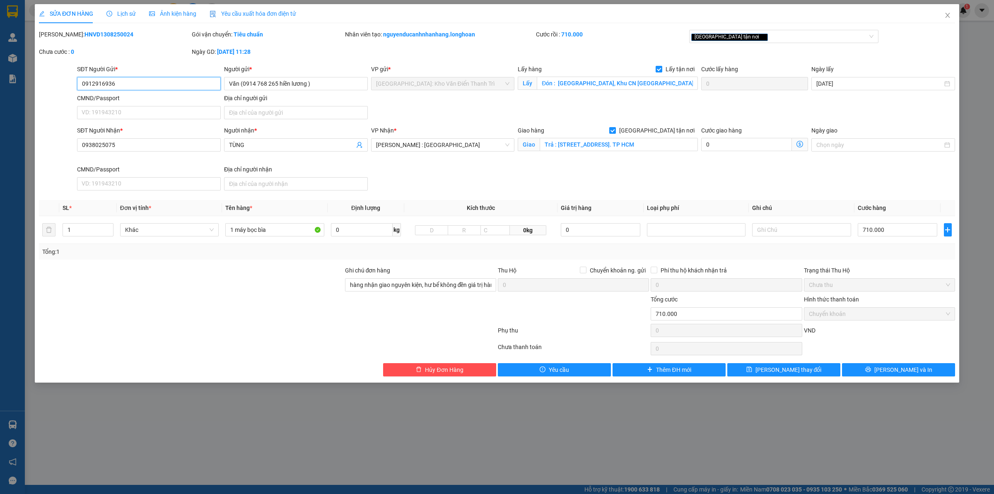
drag, startPoint x: 144, startPoint y: 88, endPoint x: 0, endPoint y: 98, distance: 144.1
click at [0, 98] on div "SỬA ĐƠN HÀNG Lịch sử Ảnh kiện hàng Yêu cầu xuất hóa đơn điện tử Total Paid Fee …" at bounding box center [497, 247] width 994 height 494
click at [952, 16] on span "Close" at bounding box center [947, 15] width 23 height 23
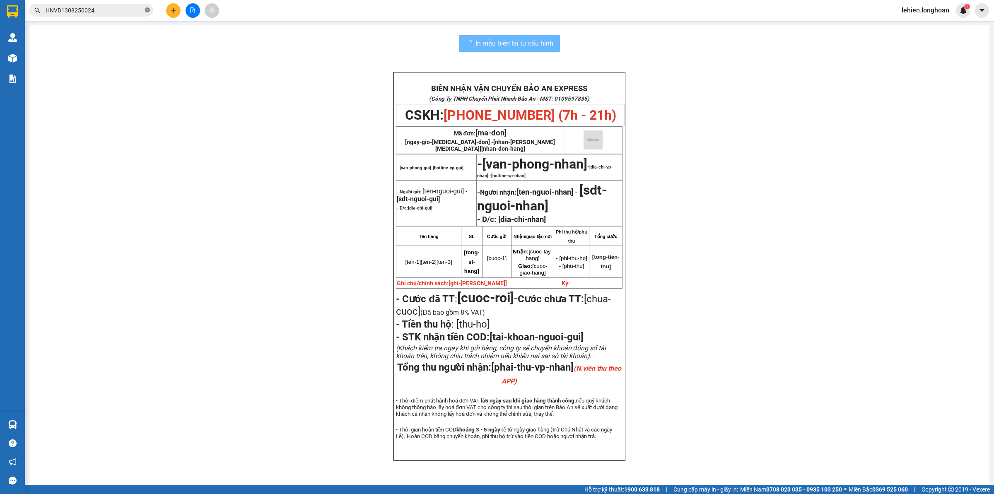
click at [148, 11] on icon "close-circle" at bounding box center [147, 9] width 5 height 5
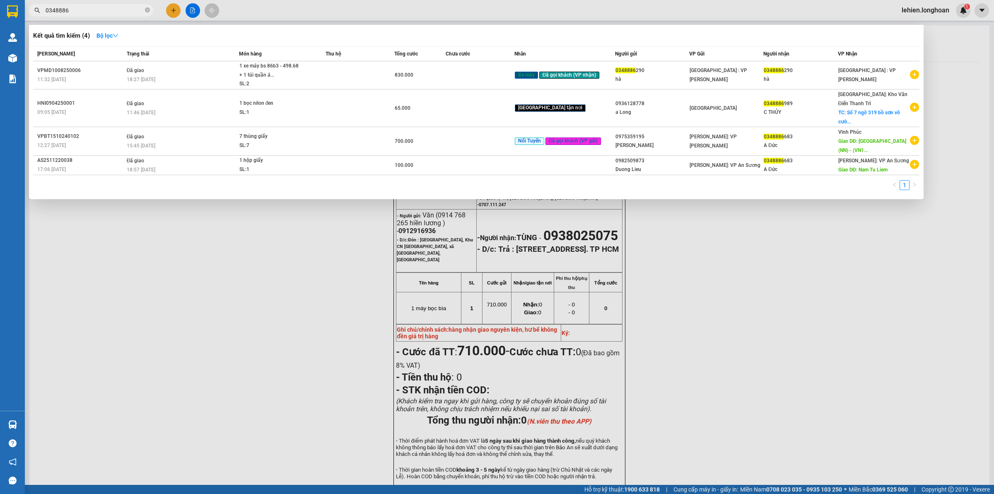
type input "0348886"
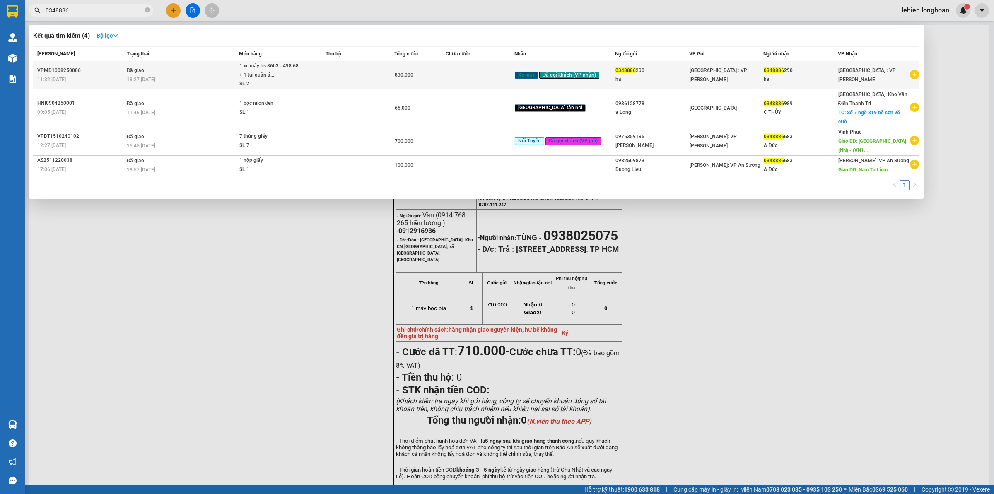
click at [163, 70] on td "Đã giao 18:27 [DATE]" at bounding box center [182, 75] width 114 height 28
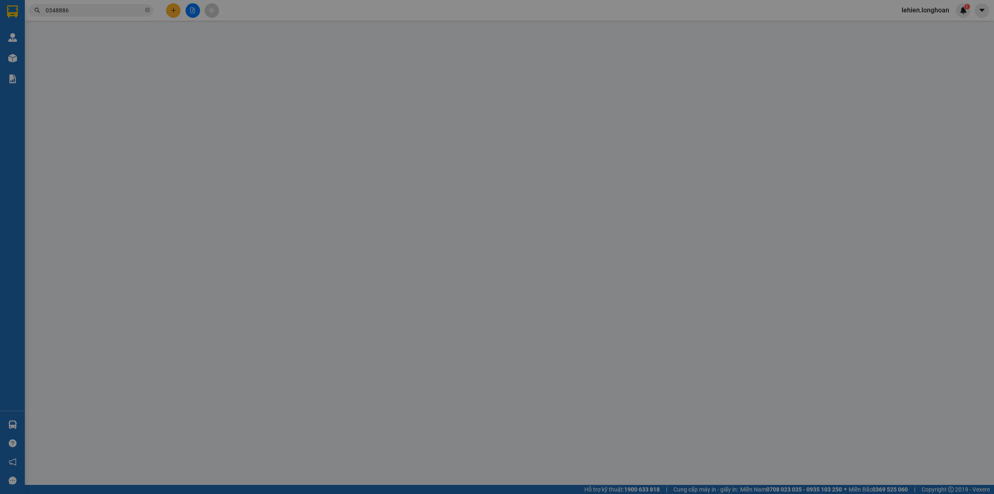
type input "0348886290"
type input "hà"
type input "0348886290"
type input "hà"
type input "1 chìa khóa cuốn tay lái, giấy tờ khách cầm"
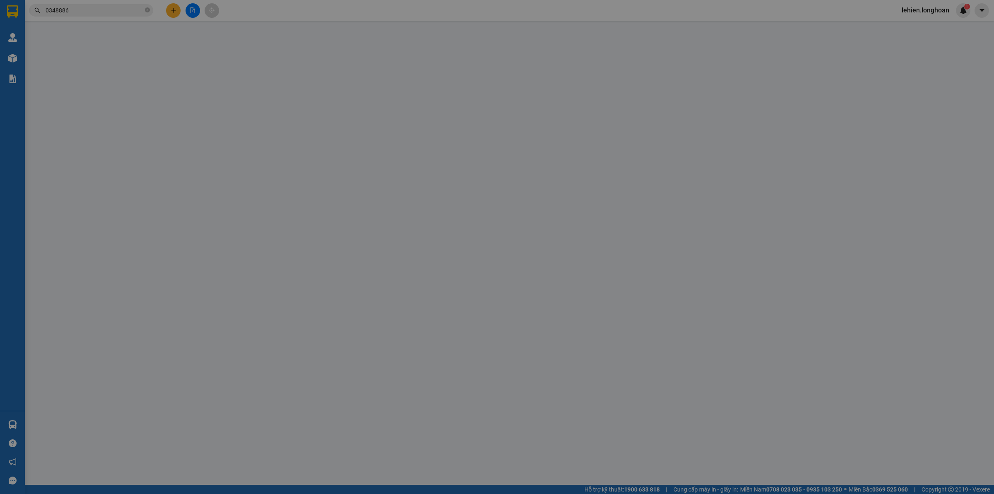
type input "830.000"
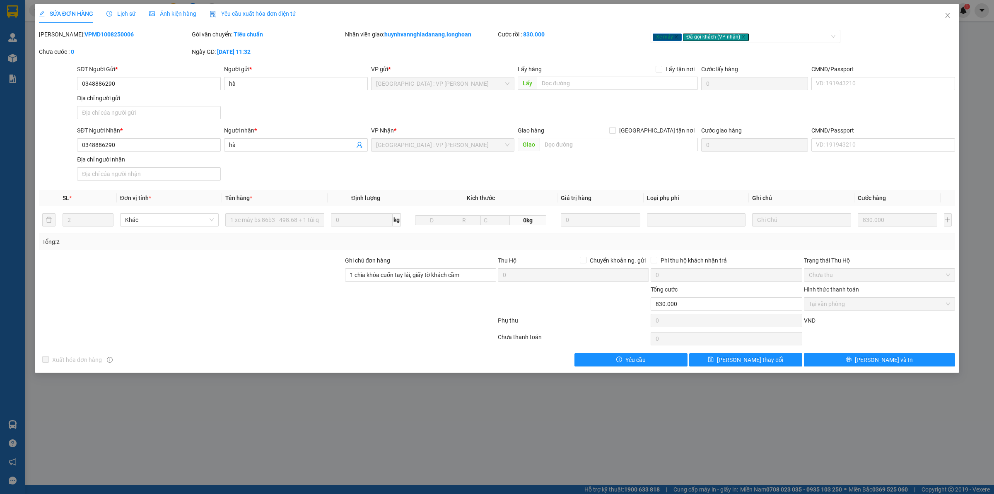
drag, startPoint x: 60, startPoint y: 34, endPoint x: 127, endPoint y: 36, distance: 66.7
click at [127, 36] on div "[PERSON_NAME]: VPMD1008250006" at bounding box center [114, 34] width 151 height 9
copy b "VPMD1008250006"
click at [949, 11] on span "Close" at bounding box center [947, 15] width 23 height 23
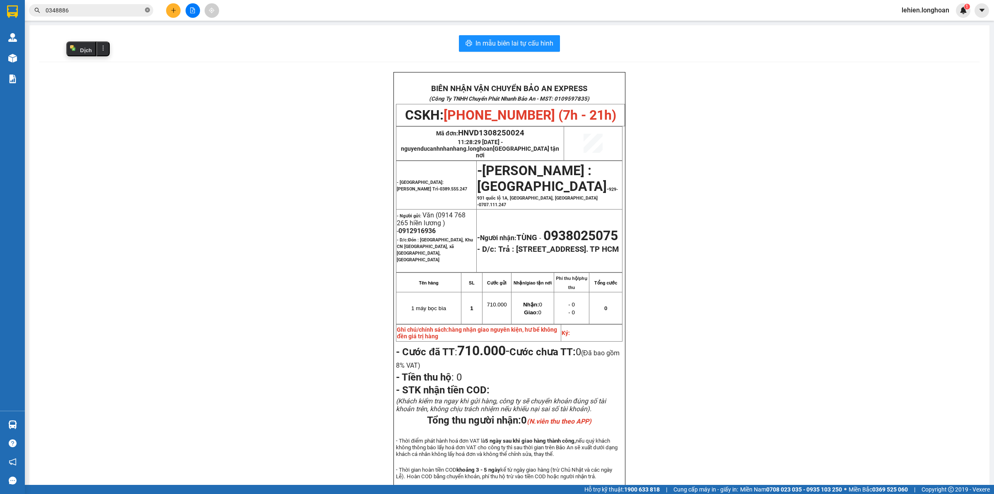
click at [150, 10] on icon "close-circle" at bounding box center [147, 9] width 5 height 5
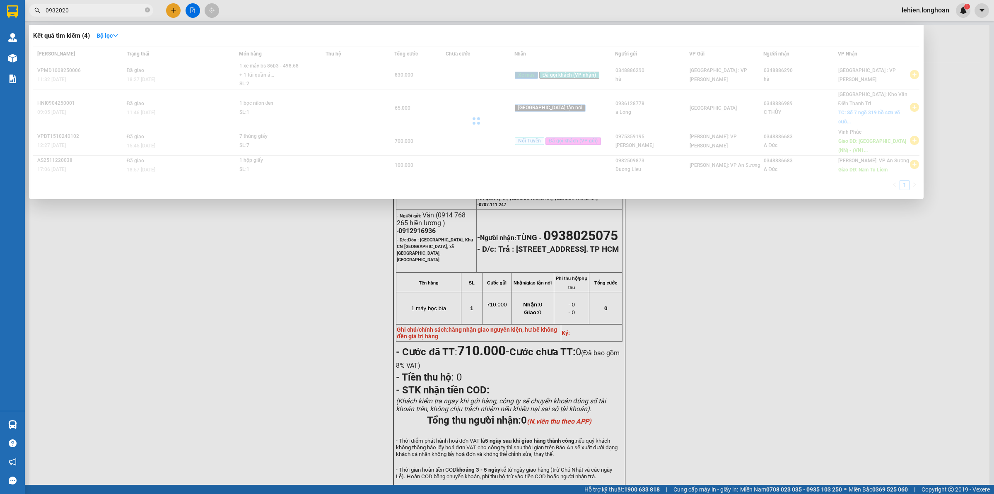
type input "0932020"
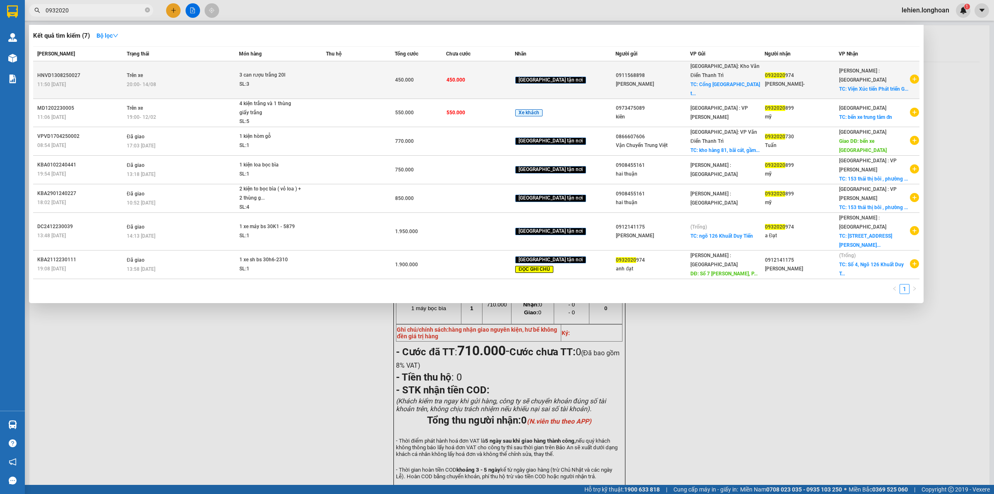
click at [239, 80] on div "20:00 [DATE]" at bounding box center [183, 84] width 112 height 9
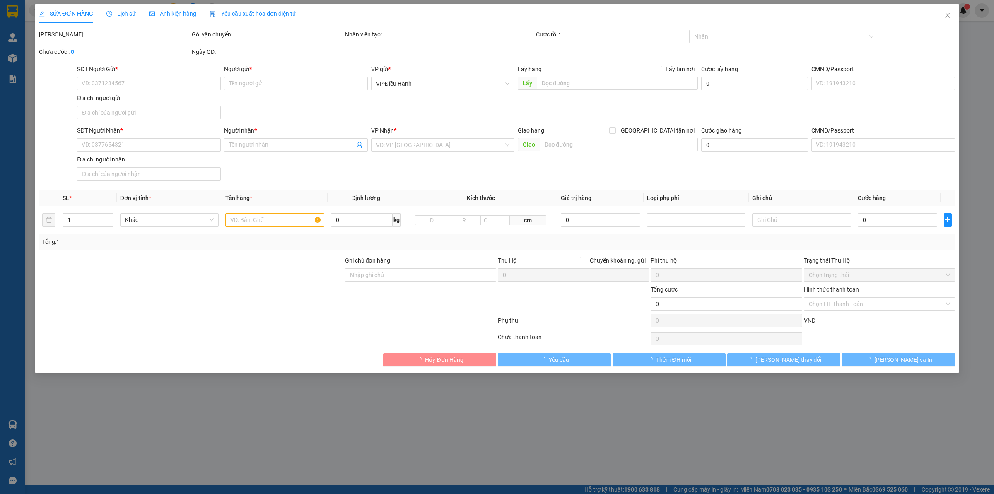
type input "0911568898"
type input "[PERSON_NAME]"
checkbox input "true"
type input "Cổng Trường Đại học Kinh tế và QTKD [GEOGRAPHIC_DATA]"
type input "0932020974"
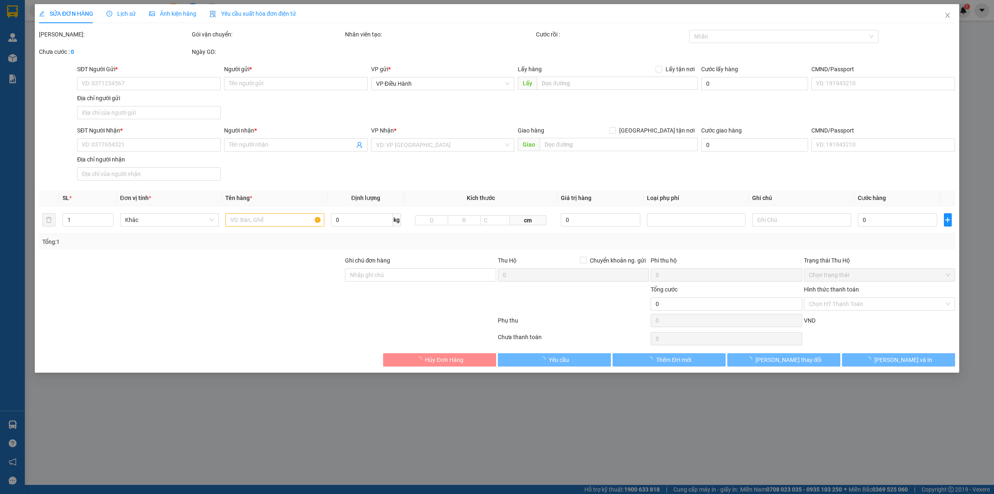
type input "[PERSON_NAME]-"
checkbox input "true"
type input "Viện Xúc tiến Phát triển Giáo dục - Số 7 [PERSON_NAME] - [GEOGRAPHIC_DATA]"
type input "450.000"
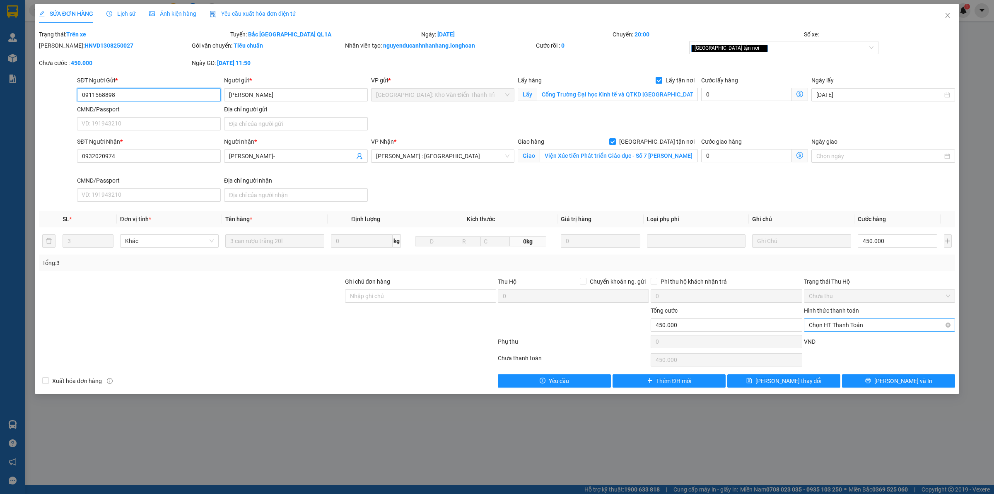
click at [877, 326] on span "Chọn HT Thanh Toán" at bounding box center [879, 325] width 141 height 12
click at [851, 365] on div "Chuyển khoản" at bounding box center [879, 369] width 141 height 9
type input "0"
click at [869, 384] on button "[PERSON_NAME] và In" at bounding box center [898, 380] width 113 height 13
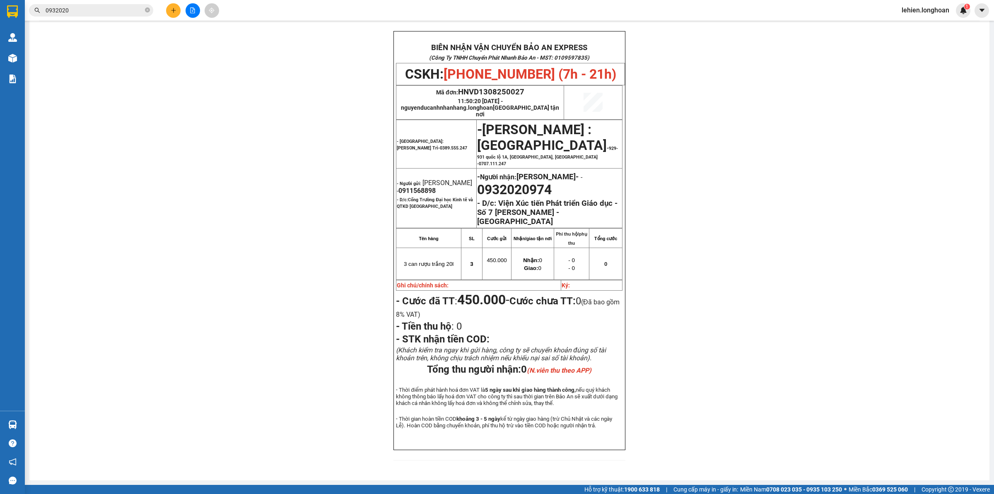
scroll to position [44, 0]
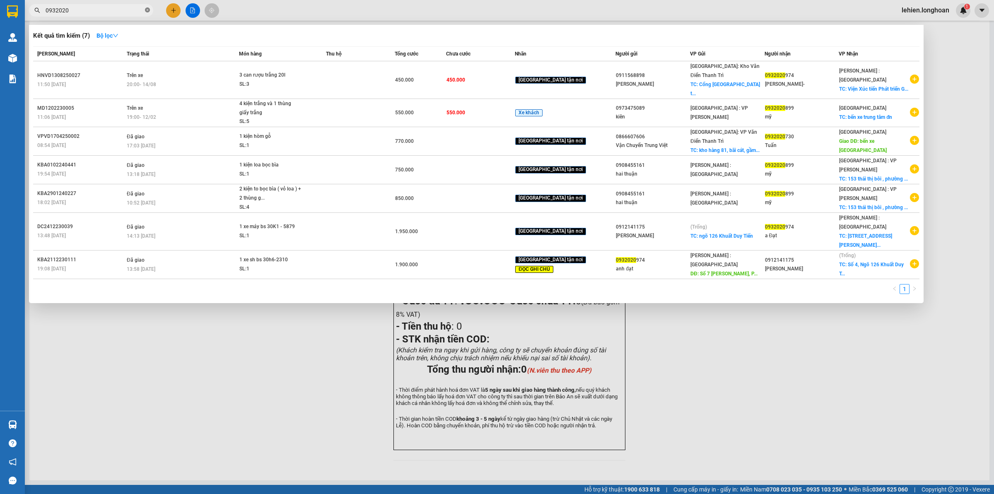
click at [148, 12] on icon "close-circle" at bounding box center [147, 9] width 5 height 5
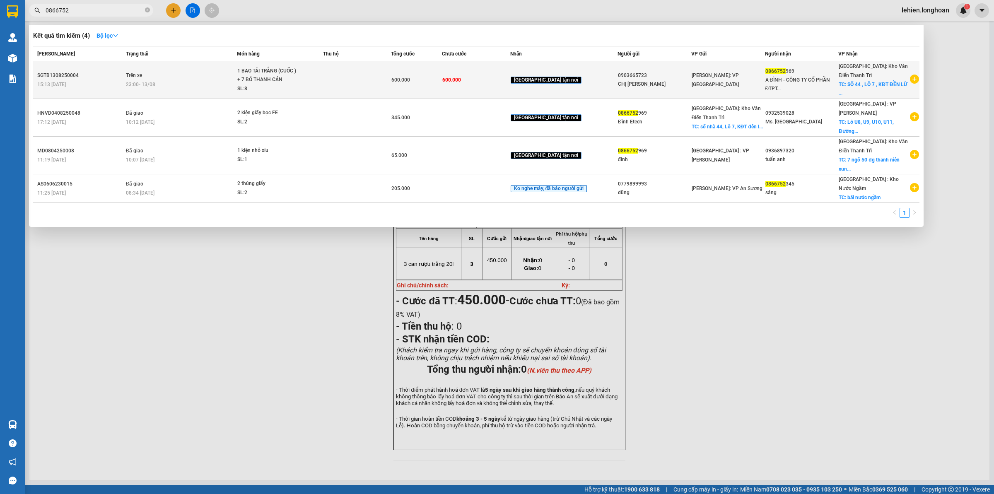
type input "0866752"
click at [279, 76] on div "1 BAO TẢI TRẮNG (CUỐC ) + 7 BÓ THANH CÁN" at bounding box center [268, 76] width 62 height 18
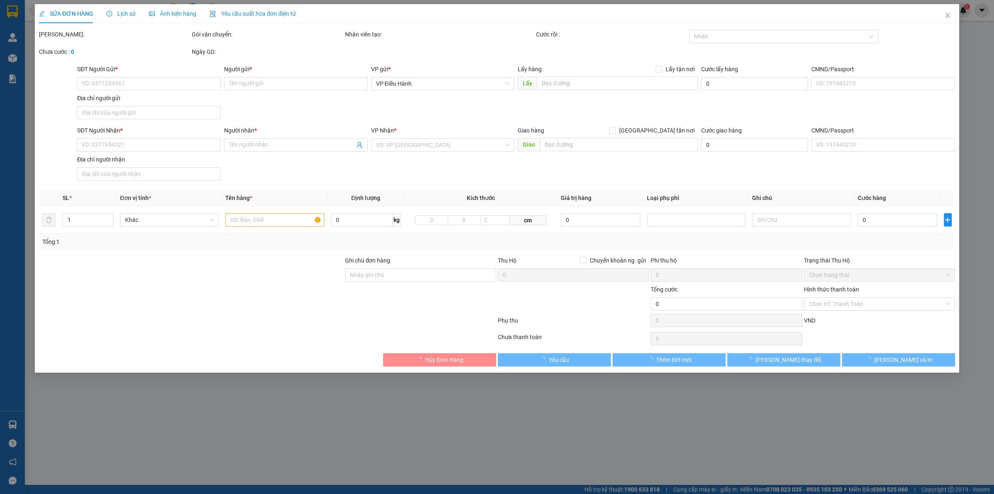
type input "0903665723"
type input "CHỊ [PERSON_NAME]"
type input "0866752969"
type input "A ĐÌNH - CÔNG TY CỔ PHẦN ĐTPTCN ETECH [GEOGRAPHIC_DATA]"
checkbox input "true"
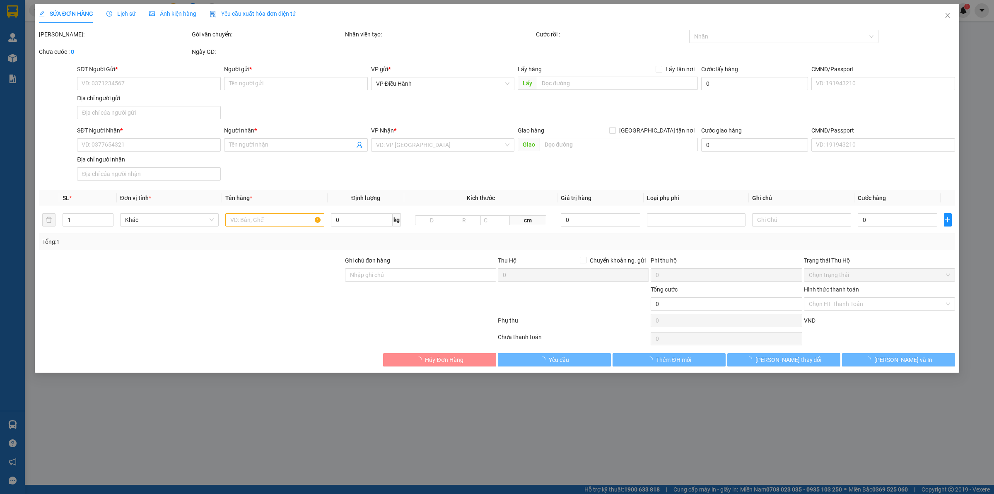
type input "[STREET_ADDRESS]"
type input "NHẬN NGUYÊN KIỆN GIAO NGUYÊN KIỆN, HƯ VỠ K ĐỀN"
type input "600.000"
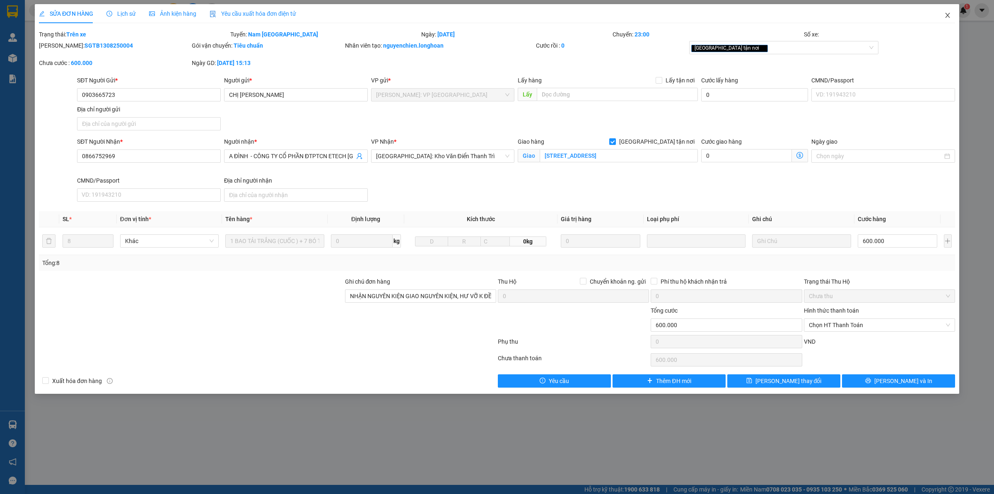
drag, startPoint x: 945, startPoint y: 17, endPoint x: 906, endPoint y: 19, distance: 39.0
click at [945, 18] on icon "close" at bounding box center [947, 15] width 7 height 7
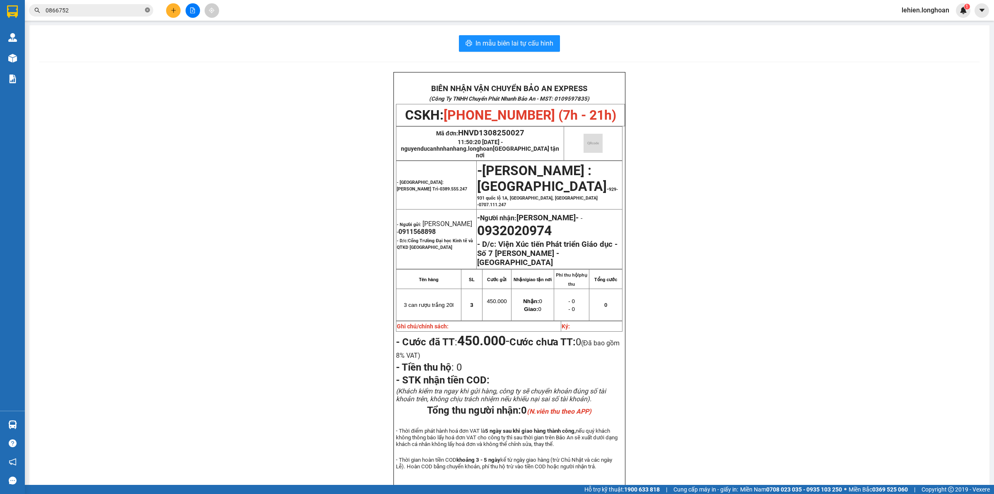
click at [146, 10] on icon "close-circle" at bounding box center [147, 9] width 5 height 5
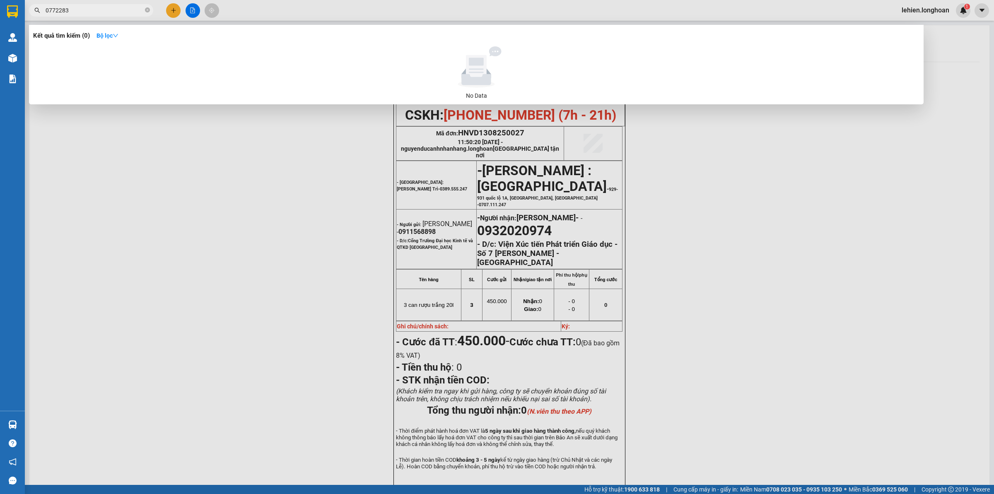
click at [57, 12] on input "0772283" at bounding box center [95, 10] width 98 height 9
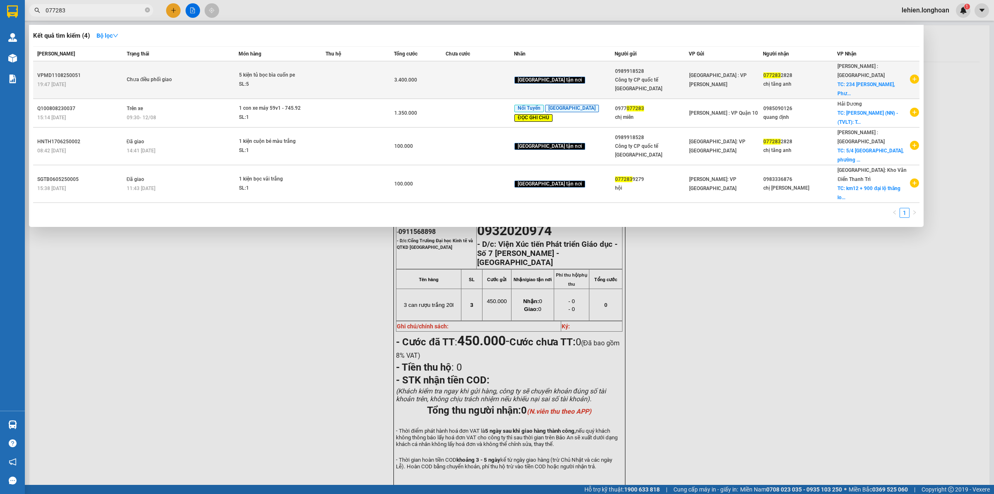
type input "077283"
click at [162, 75] on div "Chưa điều phối giao" at bounding box center [158, 79] width 62 height 9
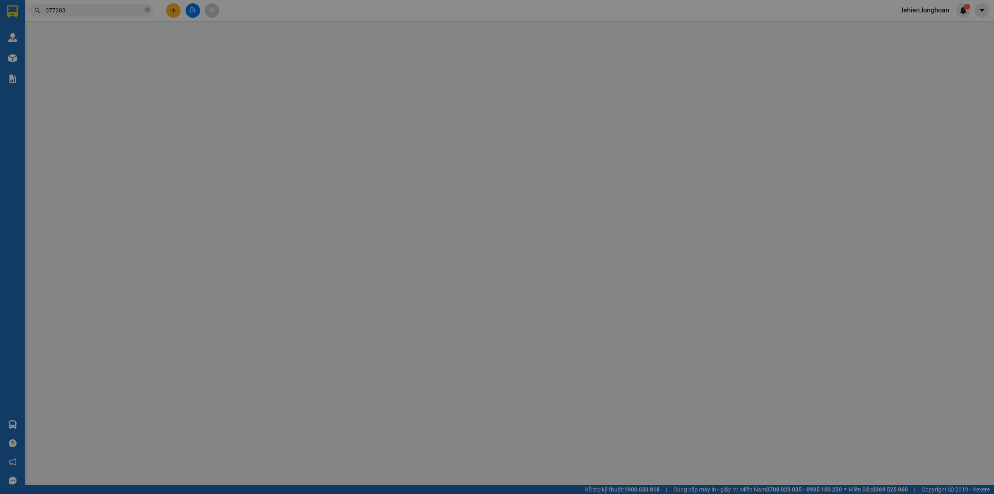
type input "0989918528"
type input "Công ty CP quốc tế [GEOGRAPHIC_DATA]"
type input "0772832828"
type input "chị tăng anh"
checkbox input "true"
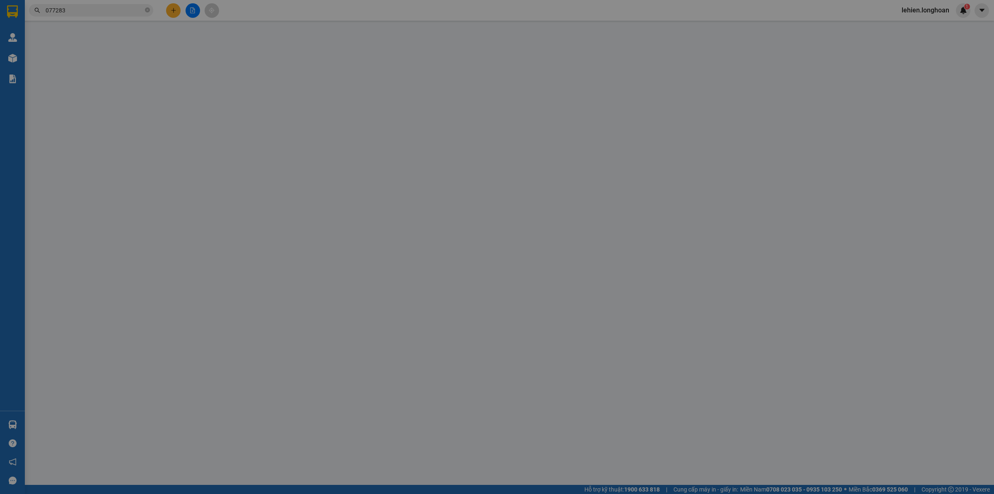
type input "[STREET_ADDRESS][PERSON_NAME]"
type input "hàng ko đồng kiểm giao nguyên kiện hư vỡ k đền"
type input "3.400.000"
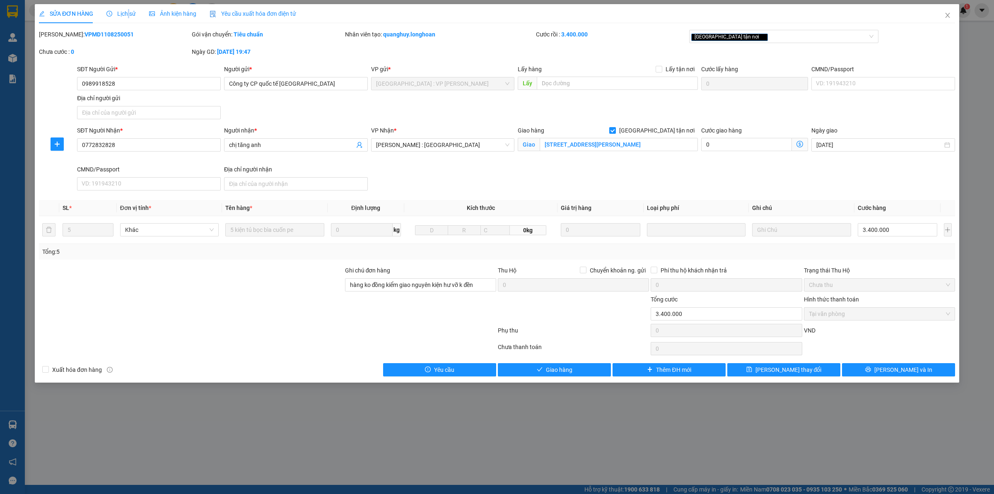
click at [127, 7] on div "Lịch sử" at bounding box center [120, 13] width 29 height 19
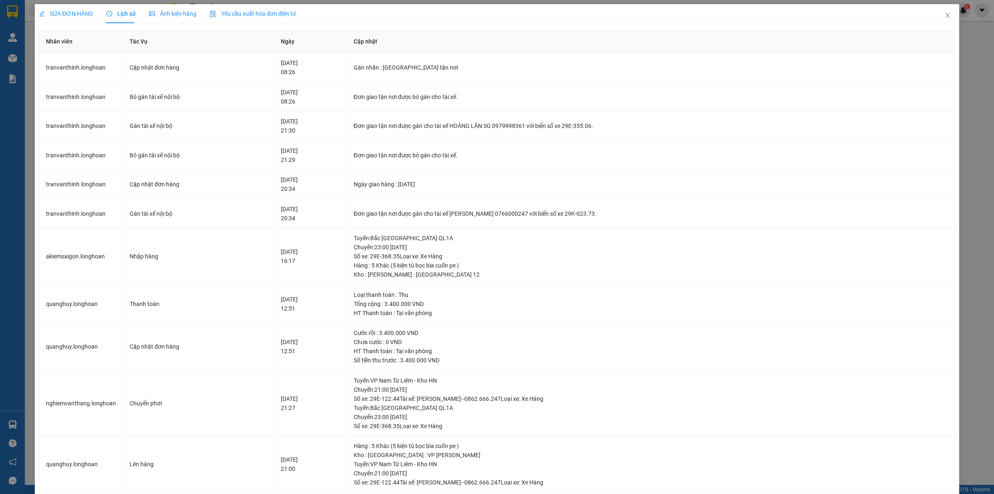
click at [72, 13] on span "SỬA ĐƠN HÀNG" at bounding box center [66, 13] width 54 height 7
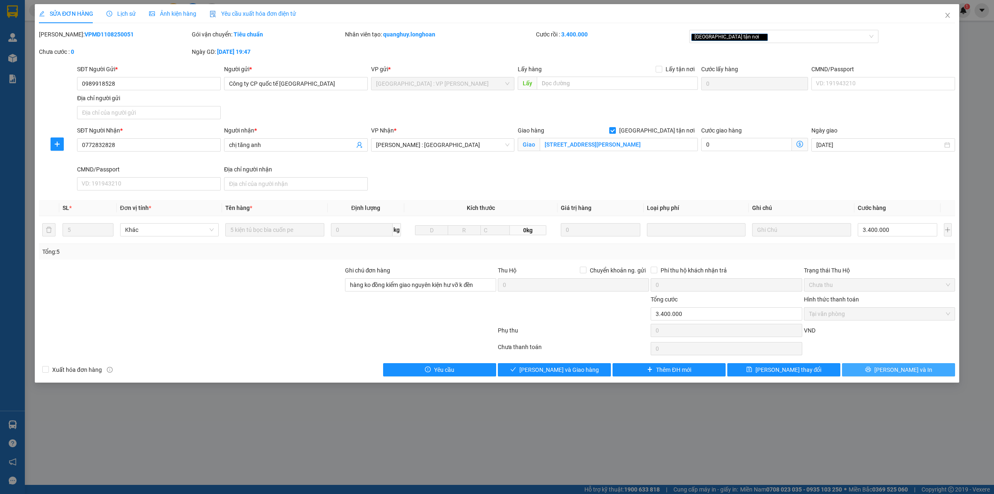
click at [907, 369] on span "[PERSON_NAME] và In" at bounding box center [903, 369] width 58 height 9
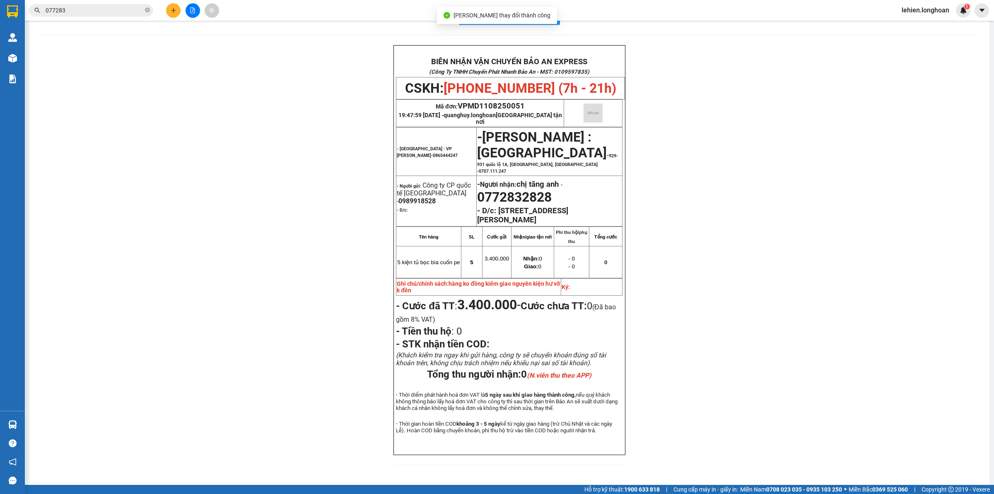
scroll to position [34, 0]
